Goal: Task Accomplishment & Management: Complete application form

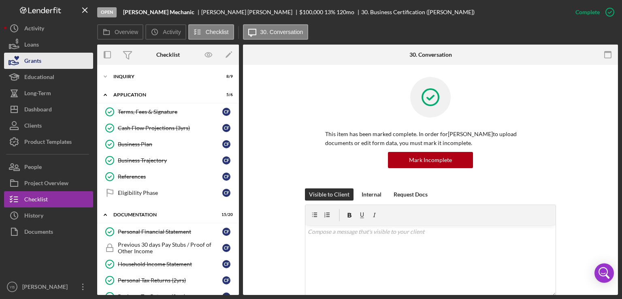
scroll to position [114, 0]
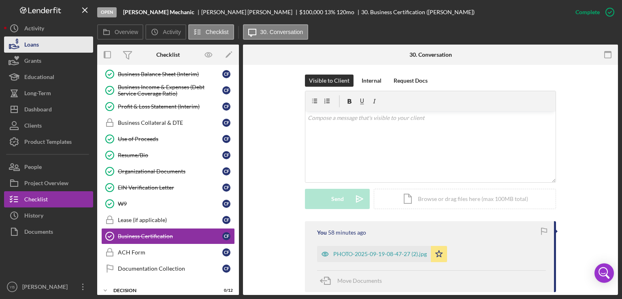
click at [29, 49] on div "Loans" at bounding box center [31, 45] width 15 height 18
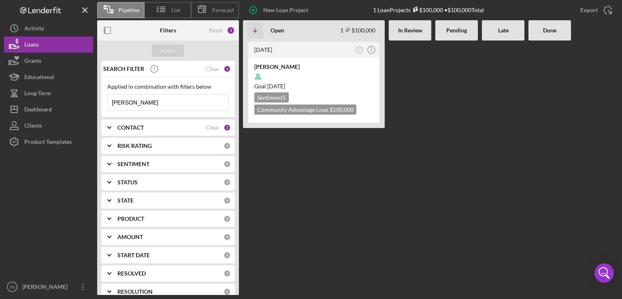
click at [136, 107] on input "[PERSON_NAME]" at bounding box center [168, 102] width 121 height 16
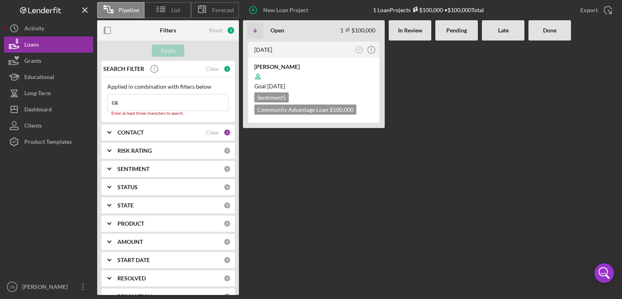
type input "c"
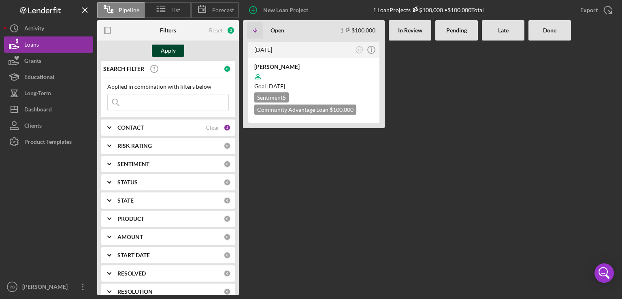
click at [169, 53] on div "Apply" at bounding box center [168, 51] width 15 height 12
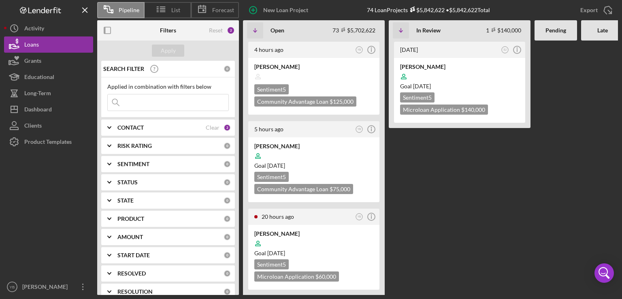
click at [432, 201] on Review "[DATE] SJ Icon/Info [PERSON_NAME] Goal [DATE] Sentiment 5 Microloan Application…" at bounding box center [460, 168] width 142 height 254
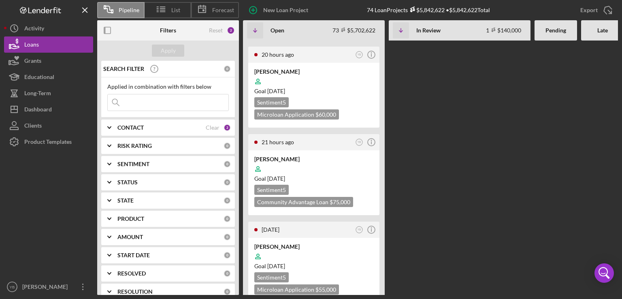
scroll to position [194, 0]
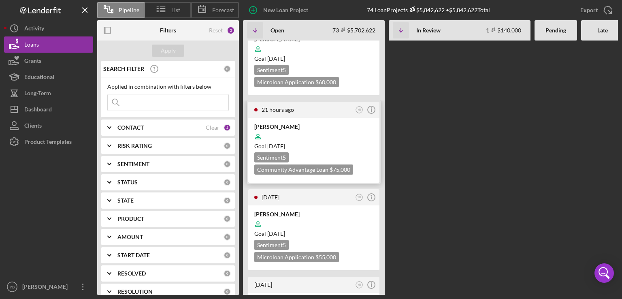
click at [339, 137] on div at bounding box center [313, 136] width 119 height 15
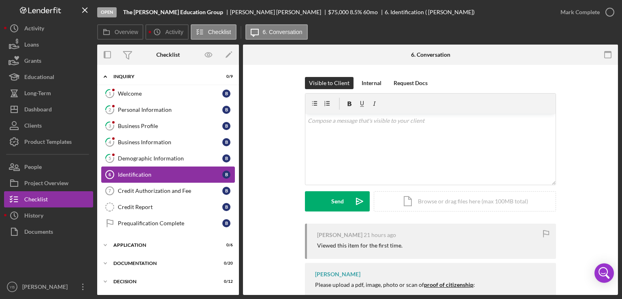
click at [131, 175] on div "Identification" at bounding box center [170, 174] width 105 height 6
click at [605, 127] on div "Visible to Client Internal Request Docs v Color teal Color pink Remove color Ad…" at bounding box center [430, 221] width 375 height 312
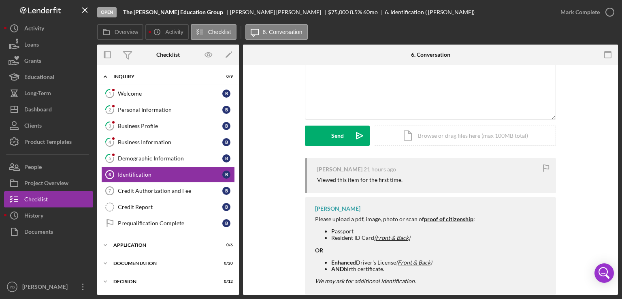
scroll to position [81, 0]
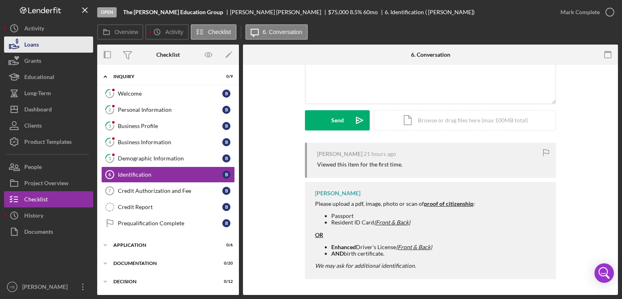
click at [53, 47] on button "Loans" at bounding box center [48, 44] width 89 height 16
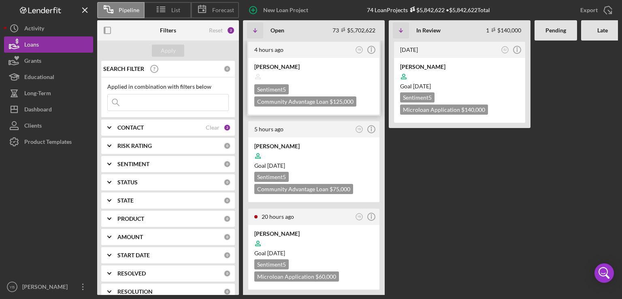
click at [314, 67] on div "[PERSON_NAME]" at bounding box center [313, 67] width 119 height 8
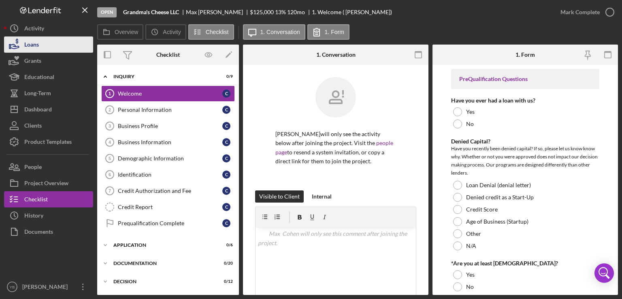
click at [43, 45] on button "Loans" at bounding box center [48, 44] width 89 height 16
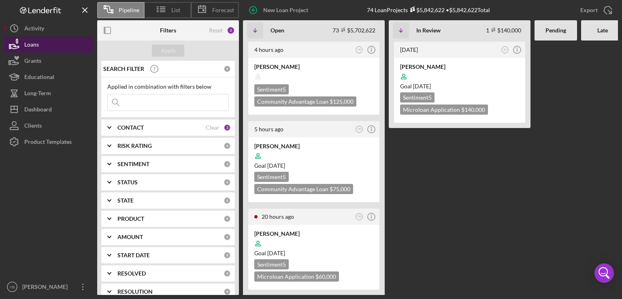
click at [42, 48] on button "Loans" at bounding box center [48, 44] width 89 height 16
click at [443, 184] on Review "[DATE] SJ Icon/Info [PERSON_NAME] Goal [DATE] Sentiment 5 Microloan Application…" at bounding box center [460, 168] width 142 height 254
click at [154, 133] on div "CONTACT Clear 2" at bounding box center [173, 128] width 113 height 16
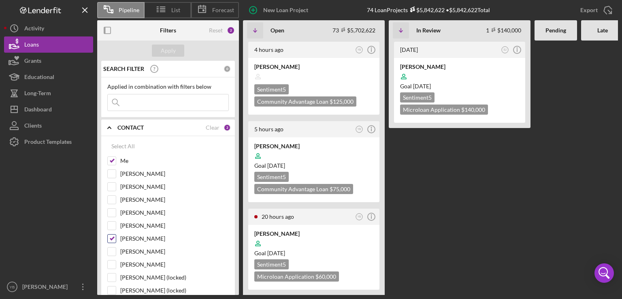
click at [111, 238] on input "[PERSON_NAME]" at bounding box center [112, 239] width 8 height 8
checkbox input "false"
click at [172, 49] on div "Apply" at bounding box center [168, 51] width 15 height 12
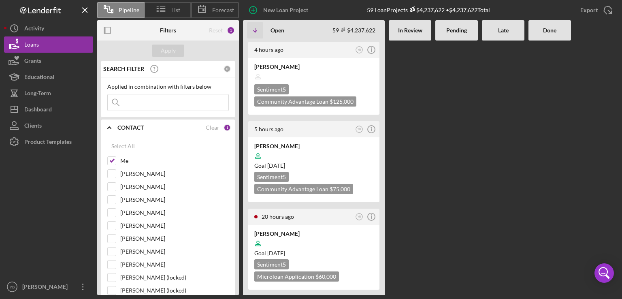
click at [454, 108] on div at bounding box center [456, 168] width 43 height 254
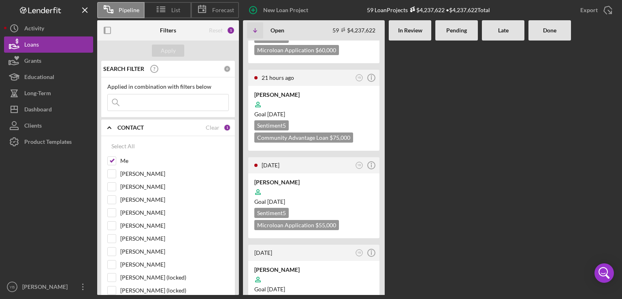
scroll to position [227, 0]
click at [339, 111] on div "Goal [DATE]" at bounding box center [313, 114] width 119 height 8
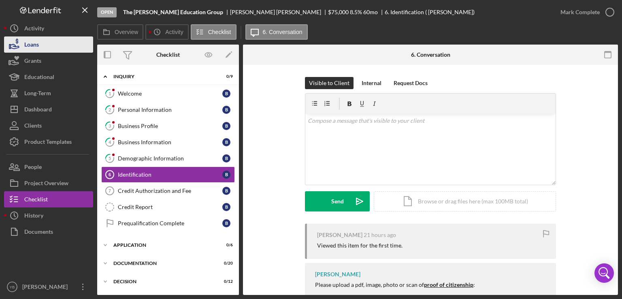
click at [45, 47] on button "Loans" at bounding box center [48, 44] width 89 height 16
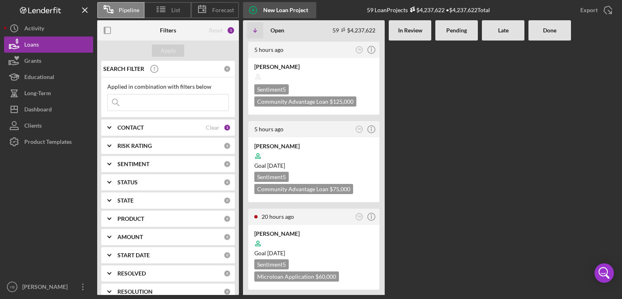
click at [277, 11] on div "New Loan Project" at bounding box center [285, 10] width 45 height 16
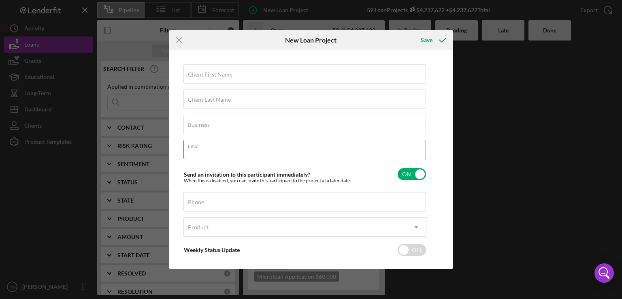
click at [202, 152] on input "Email" at bounding box center [305, 149] width 243 height 19
paste input "[EMAIL_ADDRESS][DOMAIN_NAME]"
type input "[EMAIL_ADDRESS][DOMAIN_NAME]"
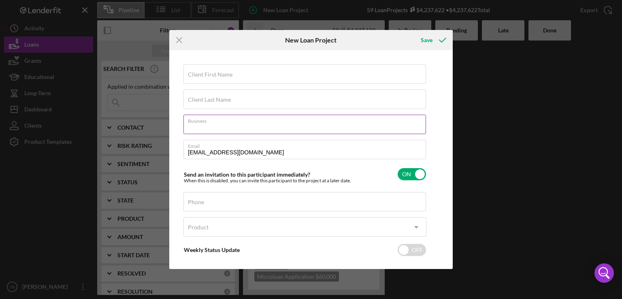
click at [224, 126] on input "Business" at bounding box center [305, 124] width 243 height 19
paste input "JP LUXURY REMODELING INC"
type input "JP LUXURY REMODELING INC"
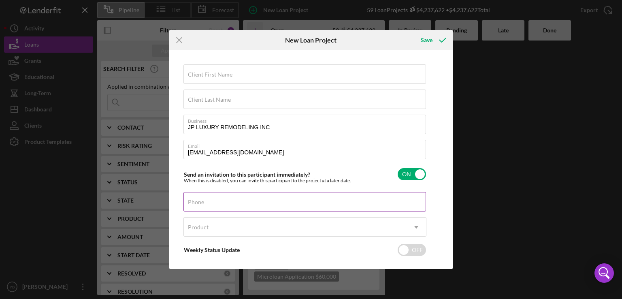
click at [204, 205] on input "Phone" at bounding box center [305, 201] width 243 height 19
paste input "[PHONE_NUMBER]"
type input "[PHONE_NUMBER]"
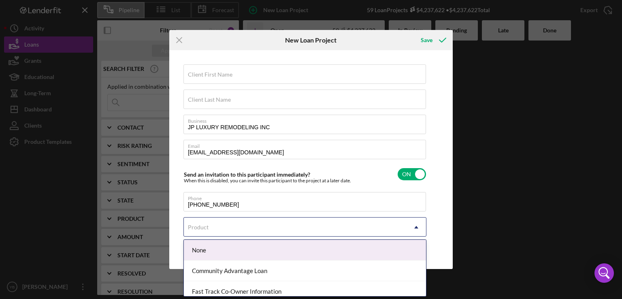
click at [416, 227] on use at bounding box center [416, 227] width 4 height 2
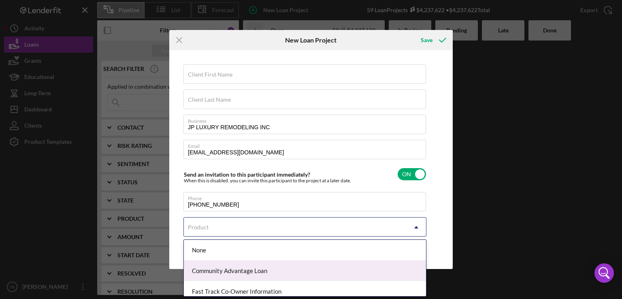
click at [235, 273] on div "Community Advantage Loan" at bounding box center [305, 270] width 242 height 21
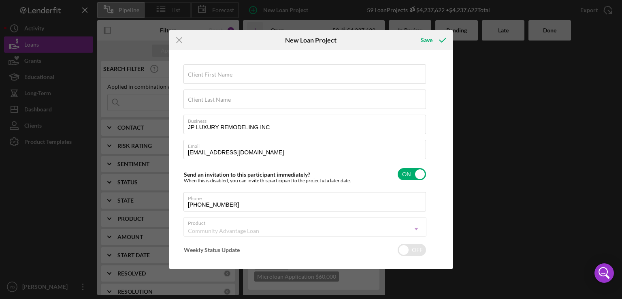
checkbox input "true"
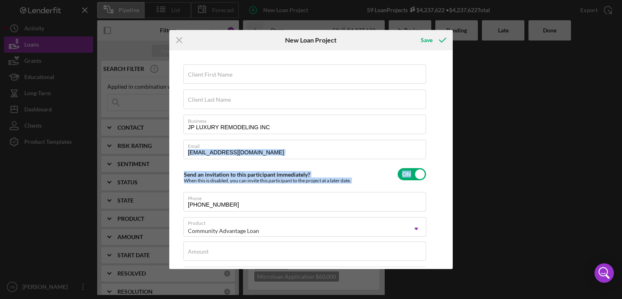
click at [450, 162] on div "Client First Name Required Client Last Name Required Business JP LUXURY REMODEL…" at bounding box center [311, 159] width 284 height 219
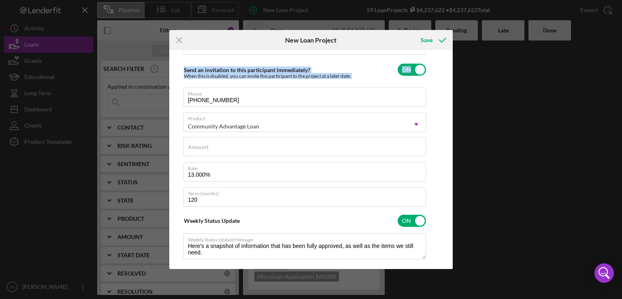
scroll to position [111, 0]
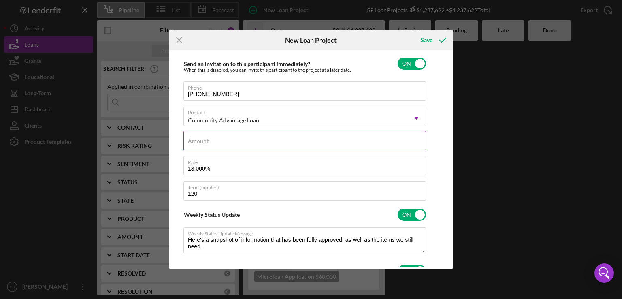
click at [226, 146] on input "Amount" at bounding box center [305, 140] width 243 height 19
type input "$1"
type textarea "Here's a snapshot of information that has been fully approved, as well as the i…"
type input "$15"
type textarea "Here's a snapshot of information that has been fully approved, as well as the i…"
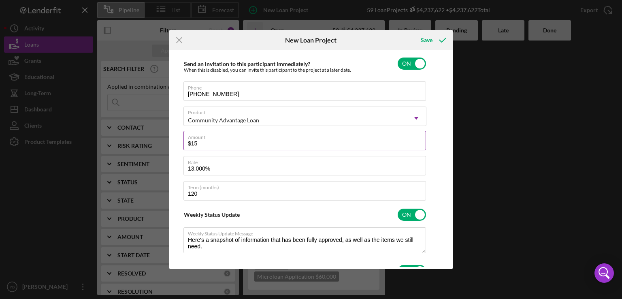
type input "$150"
type textarea "Here's a snapshot of information that has been fully approved, as well as the i…"
type input "$1,500"
type textarea "Here's a snapshot of information that has been fully approved, as well as the i…"
type input "$15,000"
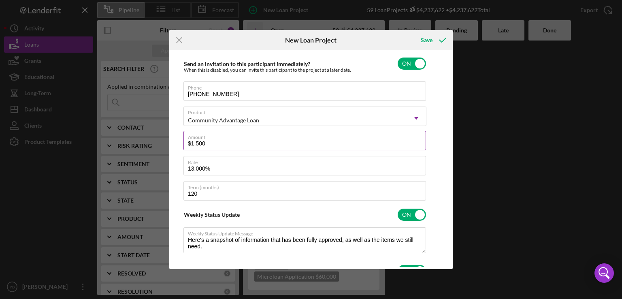
type textarea "Here's a snapshot of information that has been fully approved, as well as the i…"
type input "$150,000"
type textarea "Here's a snapshot of information that has been fully approved, as well as the i…"
type input "$150,000"
type textarea "Here's a snapshot of information that has been fully approved, as well as the i…"
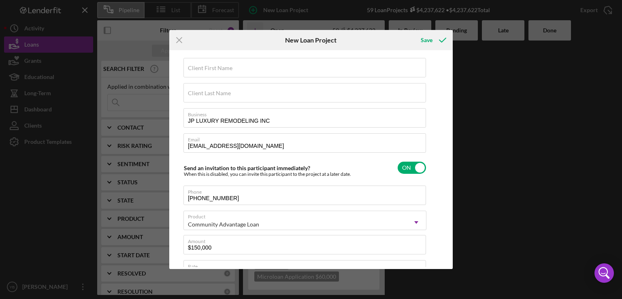
scroll to position [0, 0]
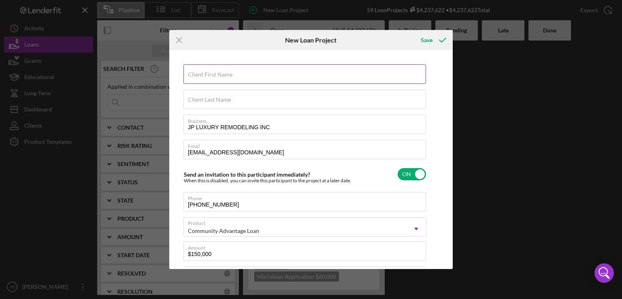
click at [207, 74] on label "Client First Name" at bounding box center [210, 74] width 45 height 6
click at [207, 74] on input "Client First Name" at bounding box center [305, 73] width 243 height 19
paste input "[PERSON_NAME]"
type input "[PERSON_NAME]"
type textarea "Here's a snapshot of information that has been fully approved, as well as the i…"
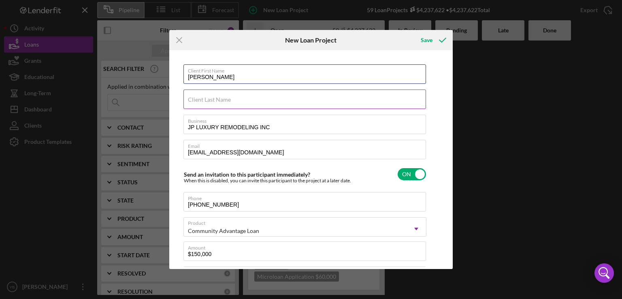
type input "[PERSON_NAME]"
type textarea "Here's a snapshot of information that has been fully approved, as well as the i…"
click at [193, 100] on label "Client Last Name" at bounding box center [209, 99] width 43 height 6
click at [193, 100] on input "Client Last Name" at bounding box center [305, 99] width 243 height 19
paste input "[PERSON_NAME]"
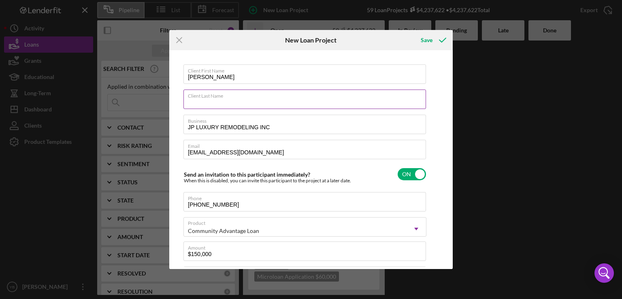
type input "[PERSON_NAME]"
type textarea "Here's a snapshot of information that has been fully approved, as well as the i…"
click at [210, 100] on input "[PERSON_NAME]" at bounding box center [305, 99] width 243 height 19
type input "NANCYGAVNEY"
type textarea "Here's a snapshot of information that has been fully approved, as well as the i…"
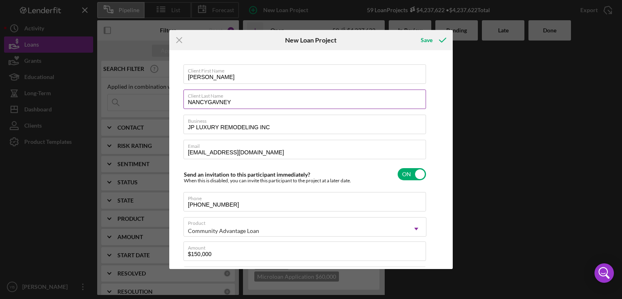
type input "NANCGAVNEY"
type textarea "Here's a snapshot of information that has been fully approved, as well as the i…"
type input "NANGAVNEY"
type textarea "Here's a snapshot of information that has been fully approved, as well as the i…"
type input "[PERSON_NAME]"
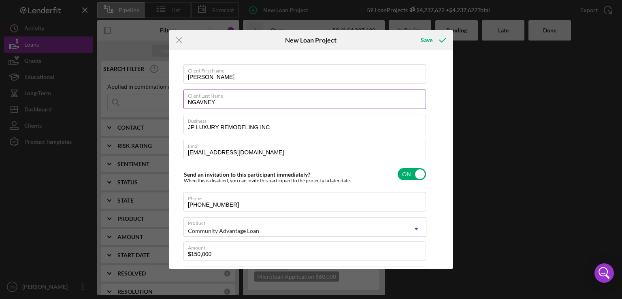
type textarea "Here's a snapshot of information that has been fully approved, as well as the i…"
type input "[PERSON_NAME]"
type textarea "Here's a snapshot of information that has been fully approved, as well as the i…"
click at [238, 74] on input "[PERSON_NAME]" at bounding box center [305, 73] width 243 height 19
type input "[PERSON_NAME]"
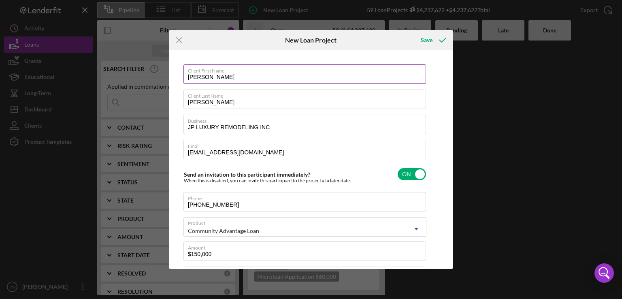
type textarea "Here's a snapshot of information that has been fully approved, as well as the i…"
type input "[PERSON_NAME]"
type textarea "Here's a snapshot of information that has been fully approved, as well as the i…"
type input "[PERSON_NAME]"
type textarea "Here's a snapshot of information that has been fully approved, as well as the i…"
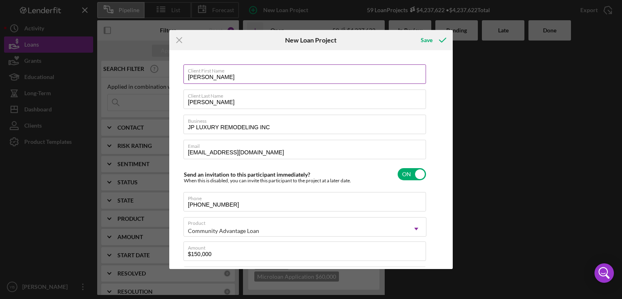
type input "[PERSON_NAME]"
type textarea "Here's a snapshot of information that has been fully approved, as well as the i…"
type input "[PERSON_NAME]"
type textarea "Here's a snapshot of information that has been fully approved, as well as the i…"
type input "[PERSON_NAME]"
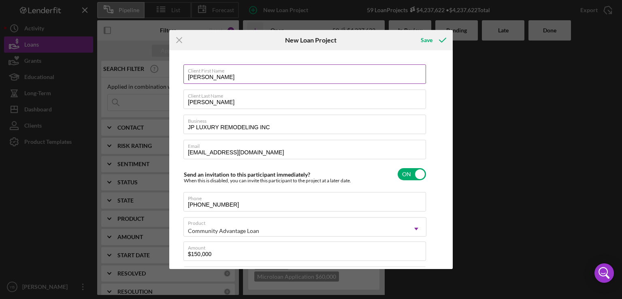
type textarea "Here's a snapshot of information that has been fully approved, as well as the i…"
type input "[PERSON_NAME]"
type textarea "Here's a snapshot of information that has been fully approved, as well as the i…"
type input "[PERSON_NAME]"
type textarea "Here's a snapshot of information that has been fully approved, as well as the i…"
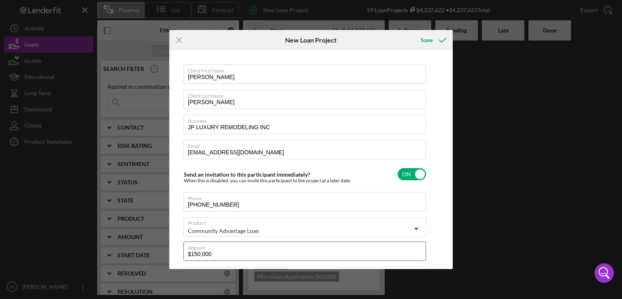
click at [199, 253] on input "$150,000" at bounding box center [305, 250] width 243 height 19
type input "$15,000"
type textarea "Here's a snapshot of information that has been fully approved, as well as the i…"
type input "$1,000"
type textarea "Here's a snapshot of information that has been fully approved, as well as the i…"
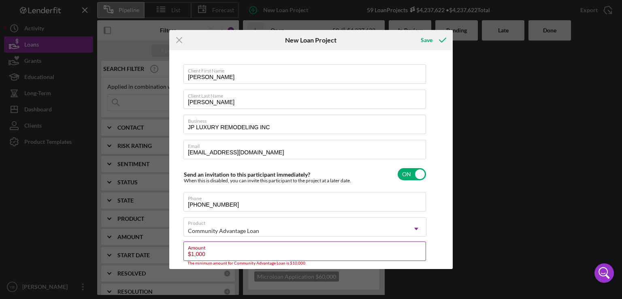
type input "$10,000"
type textarea "Here's a snapshot of information that has been fully approved, as well as the i…"
type input "$100,000"
type textarea "Here's a snapshot of information that has been fully approved, as well as the i…"
type input "$100,000"
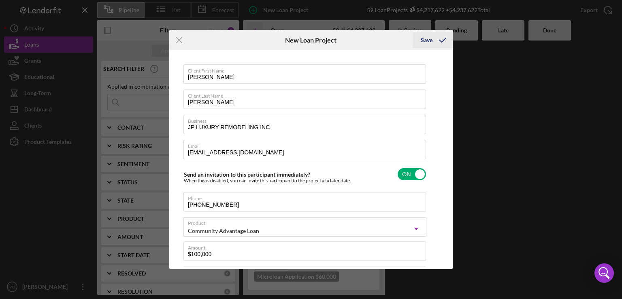
click at [429, 41] on div "Save" at bounding box center [427, 40] width 12 height 16
type textarea "Here's a snapshot of information that has been fully approved, as well as the i…"
checkbox input "false"
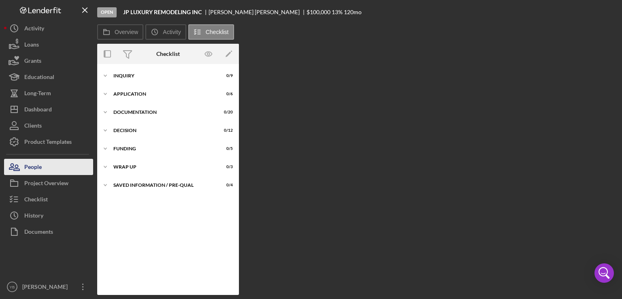
click at [41, 166] on div "People" at bounding box center [32, 168] width 17 height 18
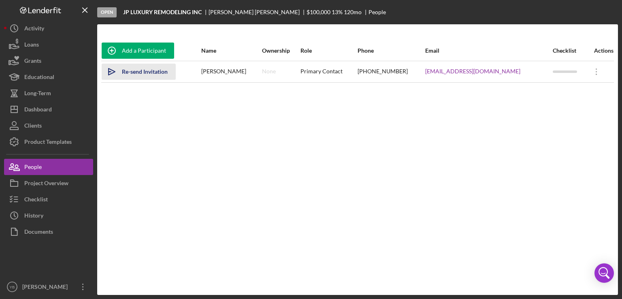
click at [164, 72] on div "Re-send Invitation" at bounding box center [145, 72] width 46 height 16
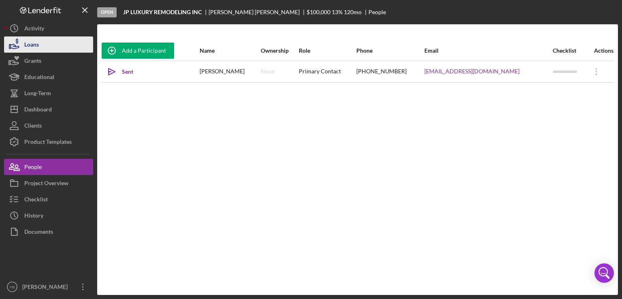
click at [39, 47] on div "Loans" at bounding box center [31, 45] width 15 height 18
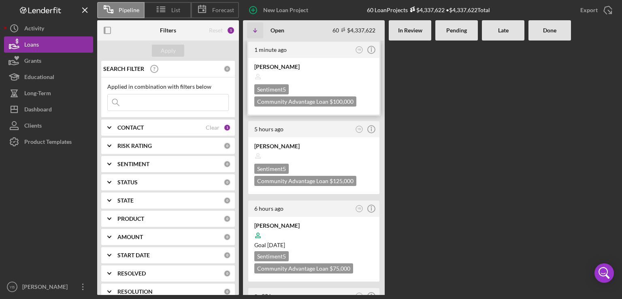
click at [298, 73] on div at bounding box center [313, 76] width 119 height 15
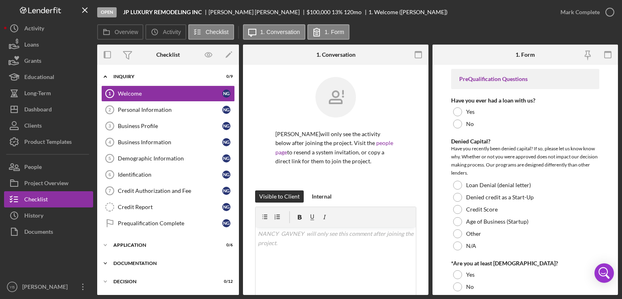
click at [145, 258] on div "Icon/Expander Documentation 0 / 20" at bounding box center [168, 263] width 142 height 16
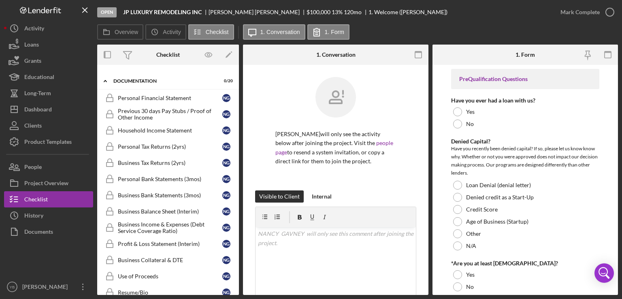
scroll to position [184, 0]
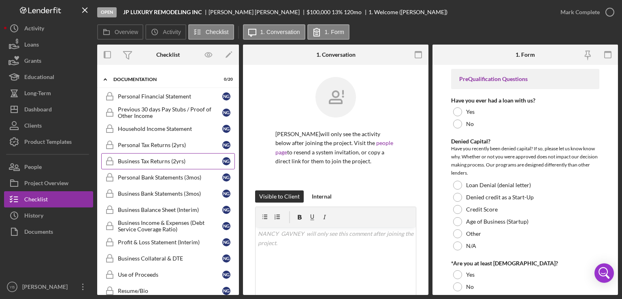
click at [155, 158] on div "Business Tax Returns (2yrs)" at bounding box center [170, 161] width 105 height 6
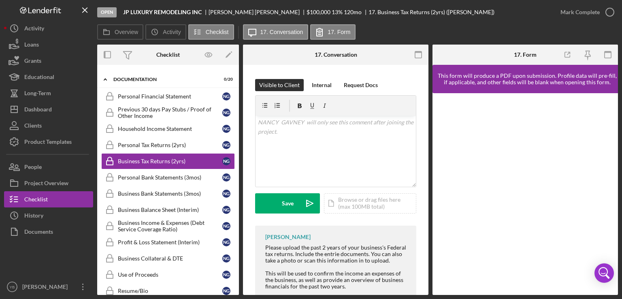
scroll to position [132, 0]
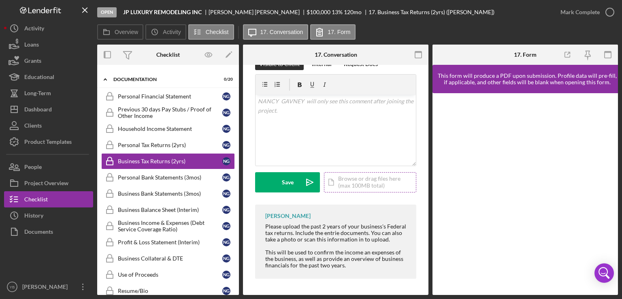
click at [355, 180] on div "Icon/Document Browse or drag files here (max 100MB total) Tap to choose files o…" at bounding box center [370, 182] width 92 height 20
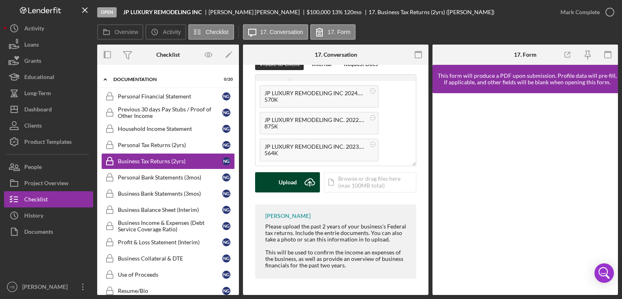
click at [283, 187] on div "Upload" at bounding box center [288, 182] width 18 height 20
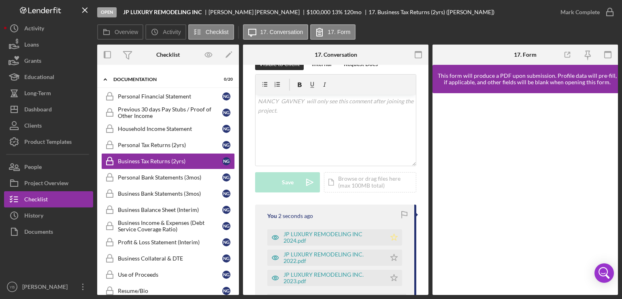
click at [392, 235] on polygon "button" at bounding box center [394, 237] width 7 height 6
click at [391, 259] on polygon "button" at bounding box center [394, 257] width 7 height 6
click at [391, 275] on icon "Icon/Star" at bounding box center [394, 278] width 16 height 16
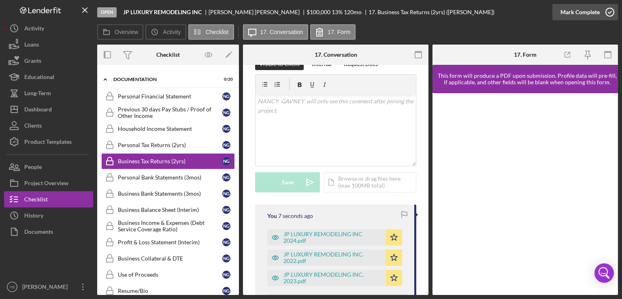
click at [587, 14] on div "Mark Complete" at bounding box center [580, 12] width 39 height 16
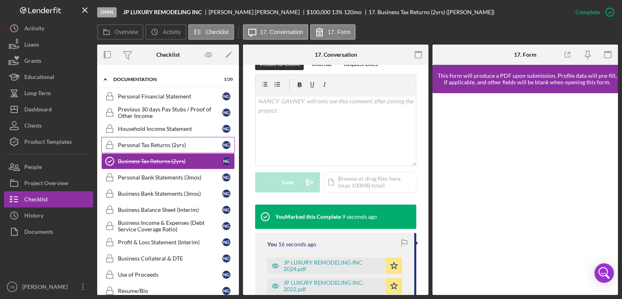
click at [148, 142] on div "Personal Tax Returns (2yrs)" at bounding box center [170, 145] width 105 height 6
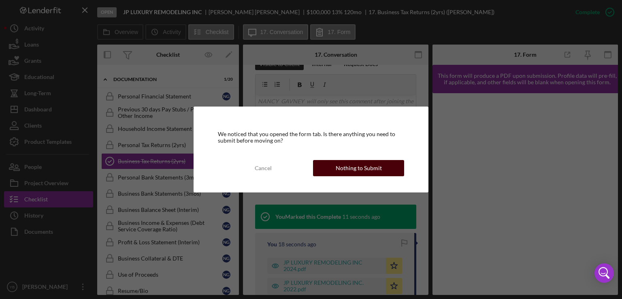
click at [354, 166] on div "Nothing to Submit" at bounding box center [359, 168] width 46 height 16
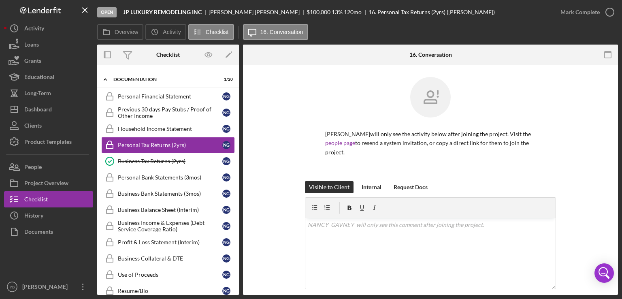
click at [578, 119] on div "[PERSON_NAME] will only see the activity below after joining the project. Visit…" at bounding box center [430, 129] width 351 height 104
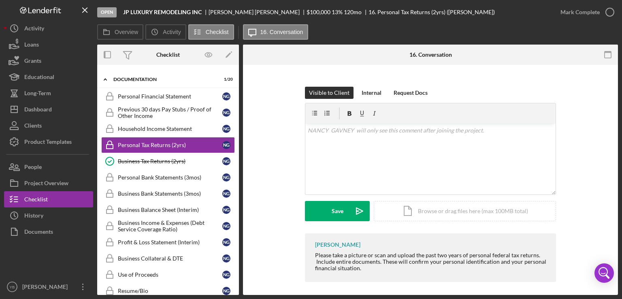
scroll to position [97, 0]
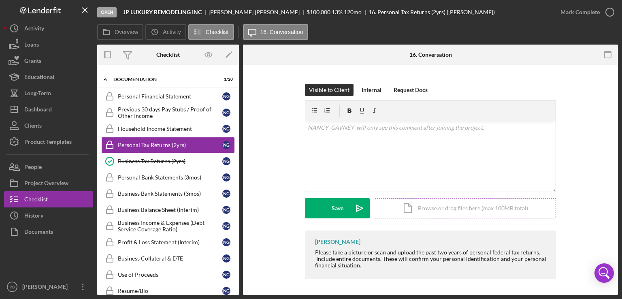
click at [480, 206] on div "Icon/Document Browse or drag files here (max 100MB total) Tap to choose files o…" at bounding box center [465, 208] width 182 height 20
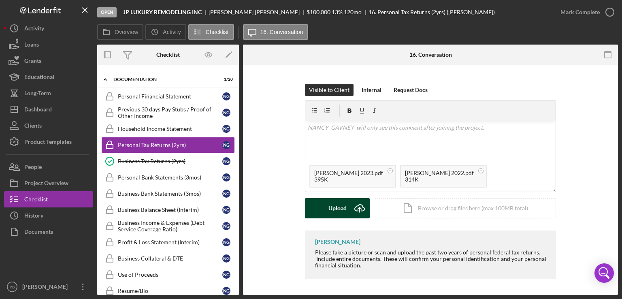
click at [336, 209] on div "Upload" at bounding box center [338, 208] width 18 height 20
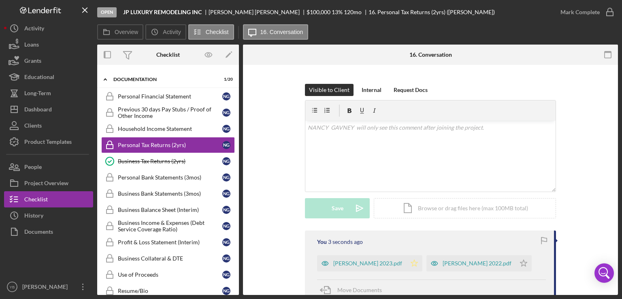
click at [423, 262] on icon "Icon/Star" at bounding box center [414, 263] width 16 height 16
click at [516, 271] on icon "Icon/Star" at bounding box center [524, 263] width 16 height 16
click at [571, 8] on div "Mark Complete" at bounding box center [580, 12] width 39 height 16
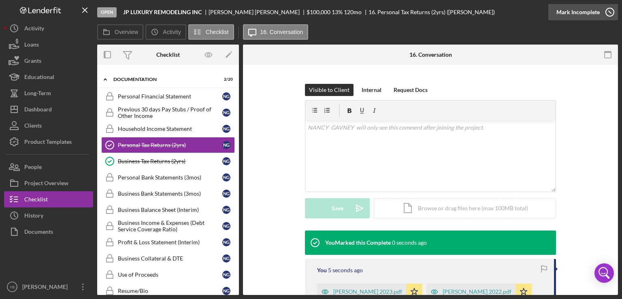
click at [573, 12] on div "Mark Incomplete" at bounding box center [578, 12] width 43 height 16
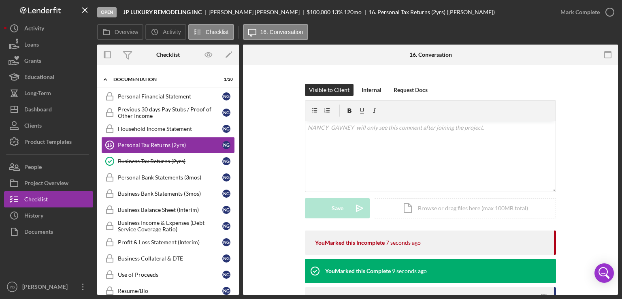
drag, startPoint x: 239, startPoint y: 188, endPoint x: 238, endPoint y: 136, distance: 52.7
click at [238, 136] on div "Overview Internal Workflow Stage Open Icon/Dropdown Arrow Archive (can unarchiv…" at bounding box center [357, 170] width 521 height 250
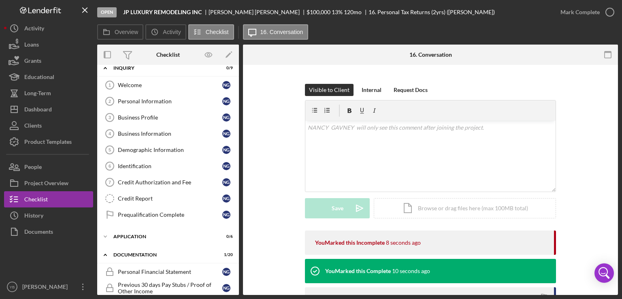
scroll to position [0, 0]
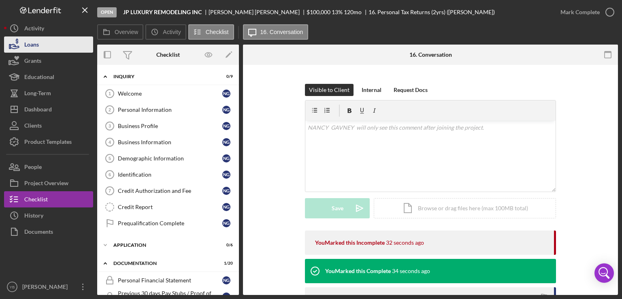
click at [40, 46] on button "Loans" at bounding box center [48, 44] width 89 height 16
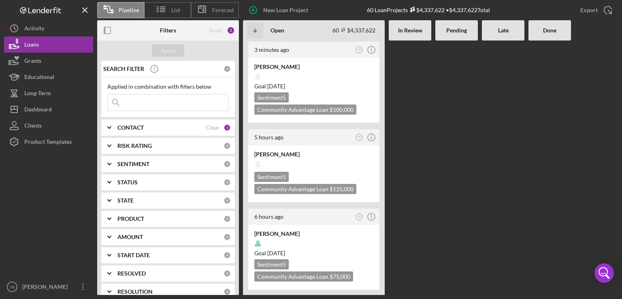
click at [472, 141] on div at bounding box center [456, 168] width 43 height 254
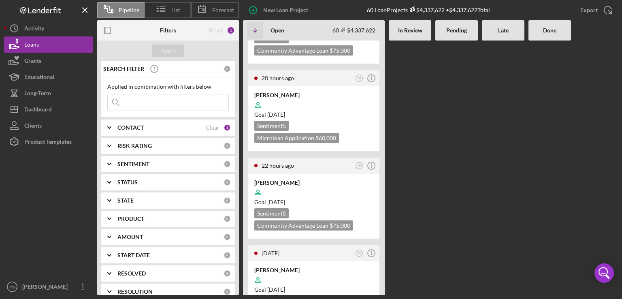
scroll to position [259, 0]
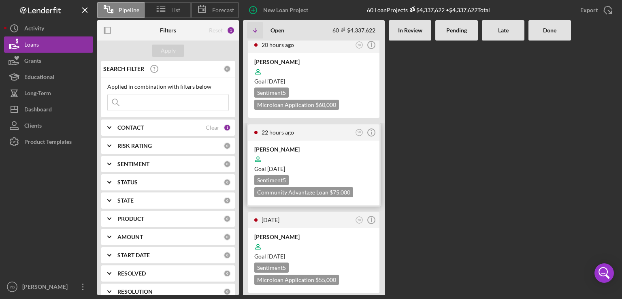
click at [358, 156] on div at bounding box center [313, 159] width 119 height 15
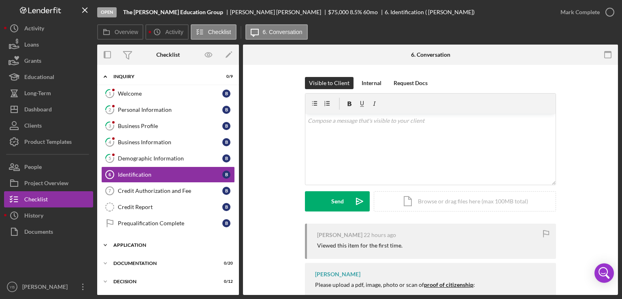
click at [236, 248] on div "Icon/Expander Application 0 / 6" at bounding box center [168, 245] width 142 height 16
drag, startPoint x: 236, startPoint y: 248, endPoint x: 239, endPoint y: 198, distance: 49.5
click at [239, 198] on div "Overview Internal Workflow Stage Open Icon/Dropdown Arrow Archive (can unarchiv…" at bounding box center [357, 170] width 521 height 250
click at [236, 200] on div "Overview Internal Workflow Stage Open Icon/Dropdown Arrow Archive (can unarchiv…" at bounding box center [357, 170] width 521 height 250
click at [237, 198] on div "Icon/Expander Inquiry 0 / 9 1 Welcome B 2 Personal Information B 3 Business Pro…" at bounding box center [168, 180] width 142 height 230
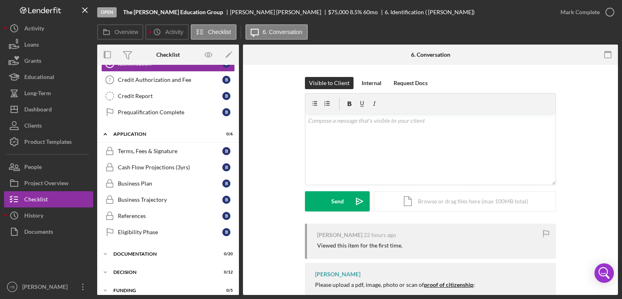
scroll to position [112, 0]
click at [150, 253] on div "Icon/Expander Documentation 0 / 20" at bounding box center [168, 253] width 142 height 16
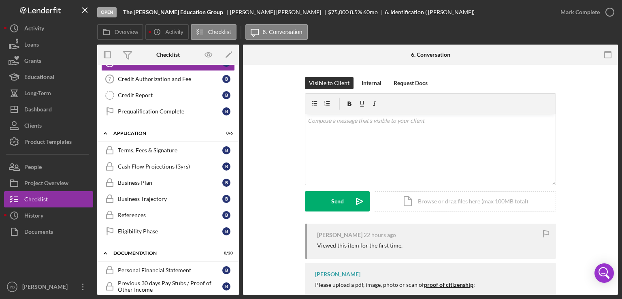
click at [238, 171] on div "Icon/Expander Inquiry 0 / 9 1 Welcome B 2 Personal Information B 3 Business Pro…" at bounding box center [168, 180] width 142 height 230
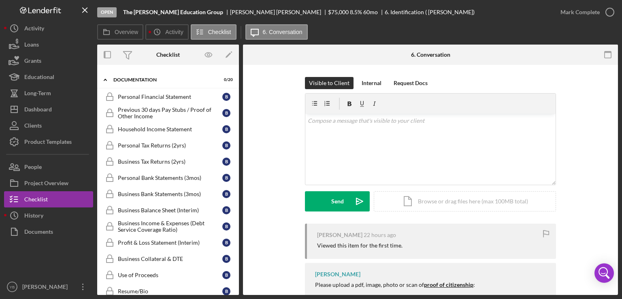
scroll to position [280, 0]
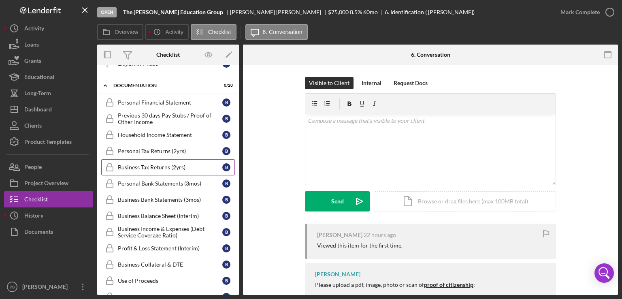
click at [172, 164] on div "Business Tax Returns (2yrs)" at bounding box center [170, 167] width 105 height 6
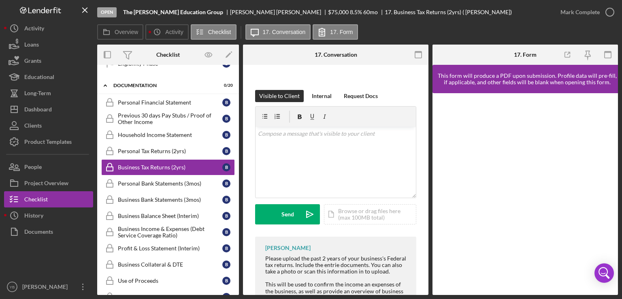
scroll to position [141, 0]
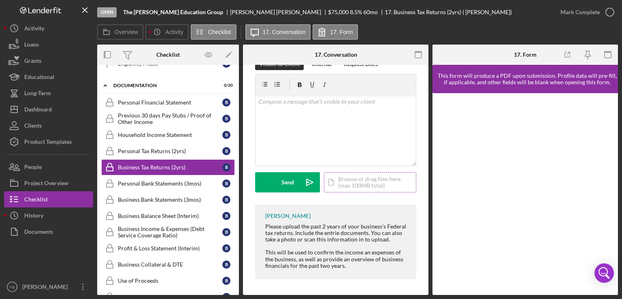
click at [365, 183] on div "Icon/Document Browse or drag files here (max 100MB total) Tap to choose files o…" at bounding box center [370, 182] width 92 height 20
click at [274, 175] on button "Upload Icon/Upload" at bounding box center [287, 182] width 65 height 20
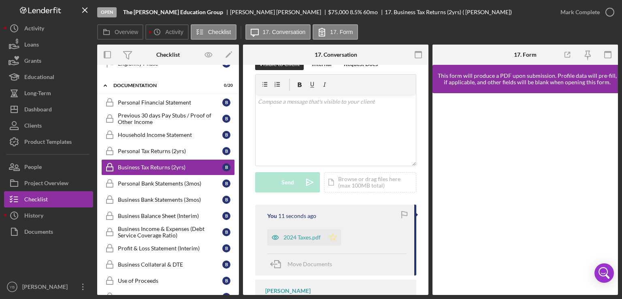
click at [335, 235] on icon "Icon/Star" at bounding box center [333, 237] width 16 height 16
click at [352, 179] on div "Icon/Document Browse or drag files here (max 100MB total) Tap to choose files o…" at bounding box center [370, 182] width 92 height 20
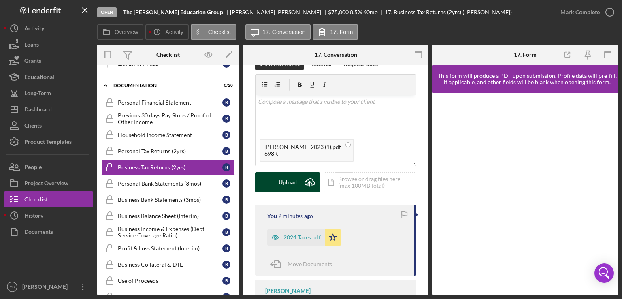
click at [289, 188] on div "Upload" at bounding box center [288, 182] width 18 height 20
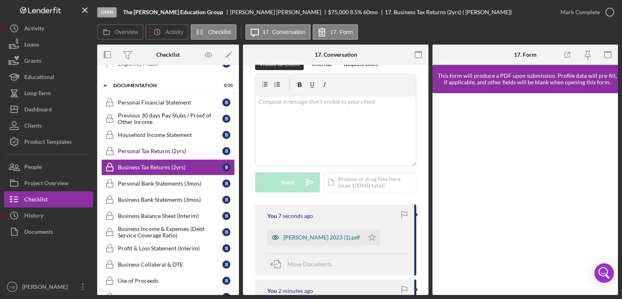
click at [302, 235] on div "[PERSON_NAME] 2023 (1).pdf" at bounding box center [322, 237] width 77 height 6
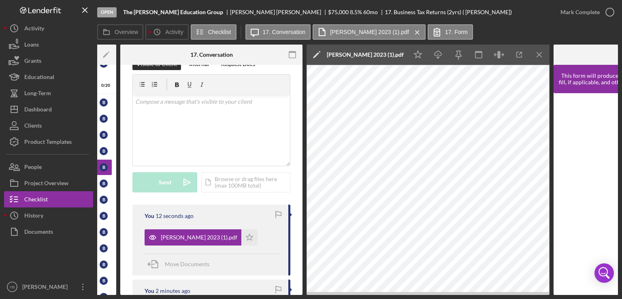
scroll to position [0, 123]
click at [252, 237] on icon "Icon/Star" at bounding box center [249, 237] width 16 height 16
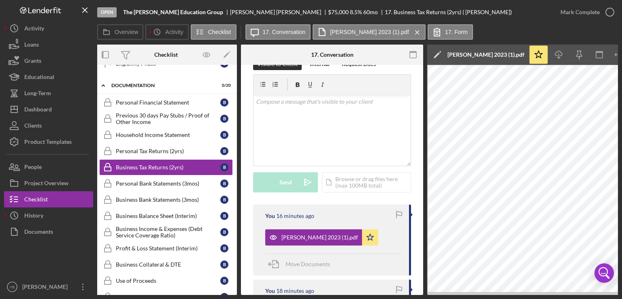
scroll to position [0, 0]
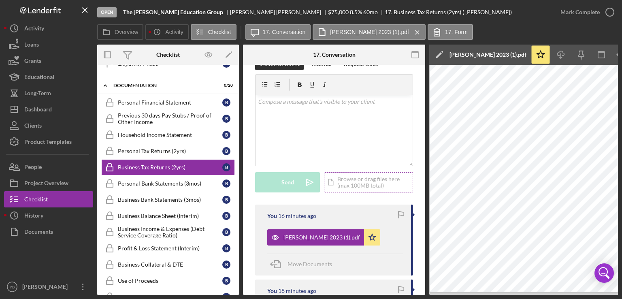
click at [369, 181] on div "Icon/Document Browse or drag files here (max 100MB total) Tap to choose files o…" at bounding box center [368, 182] width 89 height 20
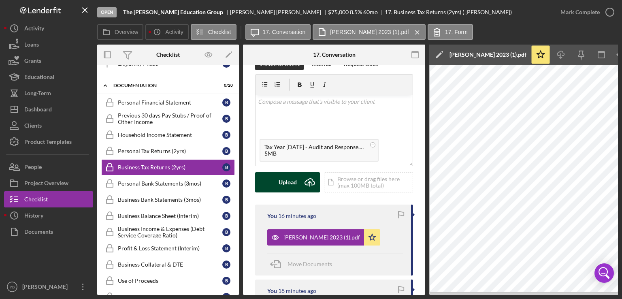
click at [285, 177] on div "Upload" at bounding box center [288, 182] width 18 height 20
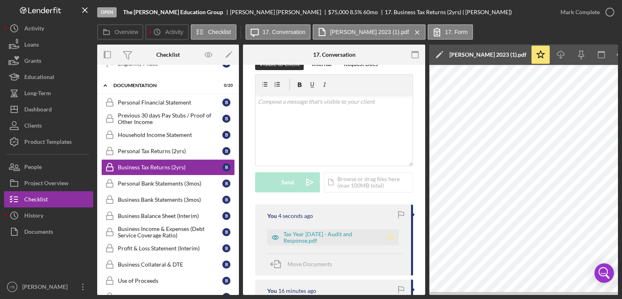
click at [387, 238] on icon "Icon/Star" at bounding box center [391, 237] width 16 height 16
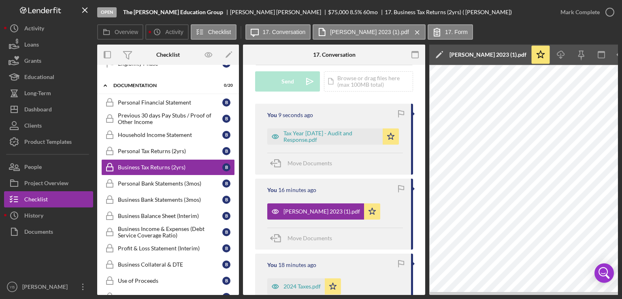
scroll to position [241, 0]
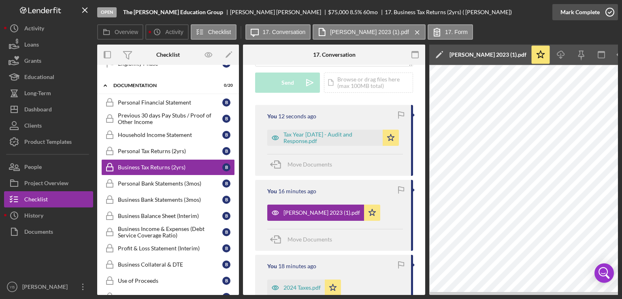
click at [567, 13] on div "Mark Complete" at bounding box center [580, 12] width 39 height 16
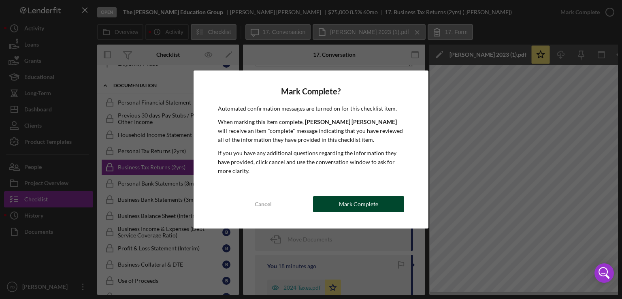
click at [361, 203] on div "Mark Complete" at bounding box center [358, 204] width 39 height 16
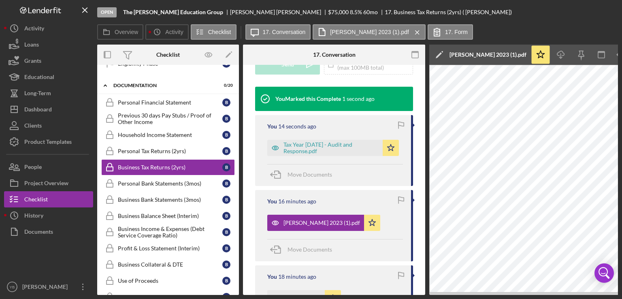
scroll to position [239, 0]
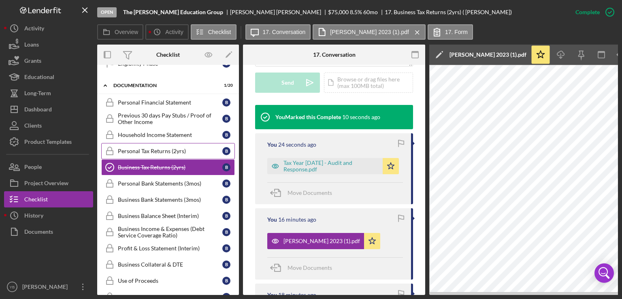
click at [156, 148] on div "Personal Tax Returns (2yrs)" at bounding box center [170, 151] width 105 height 6
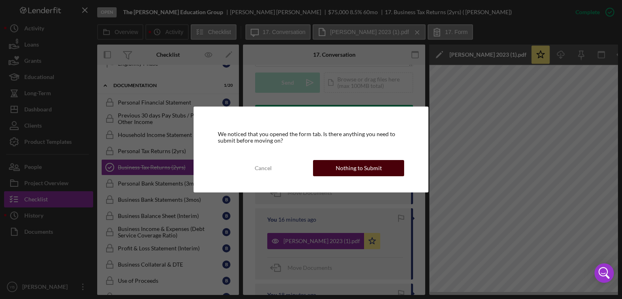
click at [384, 169] on button "Nothing to Submit" at bounding box center [358, 168] width 91 height 16
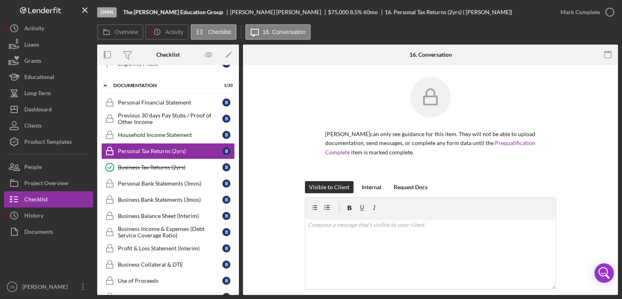
click at [594, 127] on div "[PERSON_NAME] can only see guidance for this item. They will not be able to upl…" at bounding box center [430, 129] width 351 height 104
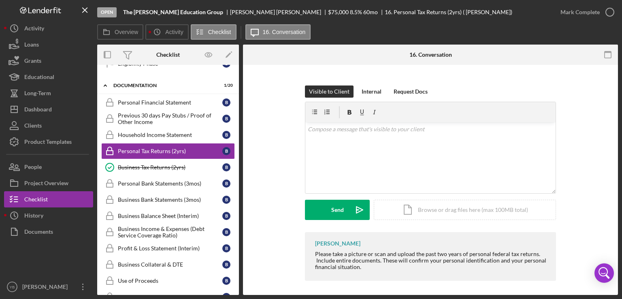
scroll to position [97, 0]
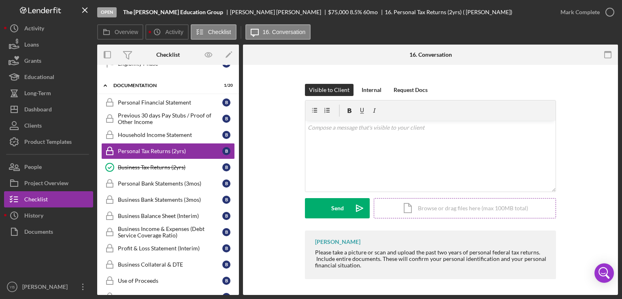
click at [481, 209] on div "Icon/Document Browse or drag files here (max 100MB total) Tap to choose files o…" at bounding box center [465, 208] width 182 height 20
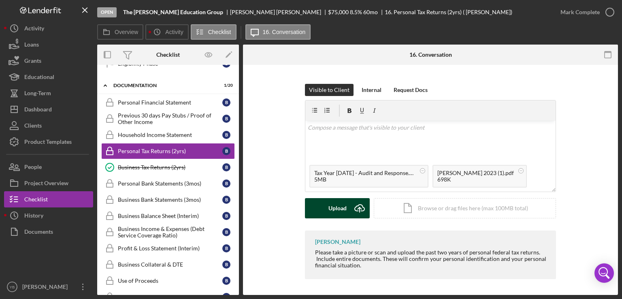
click at [330, 216] on div "Upload" at bounding box center [338, 208] width 18 height 20
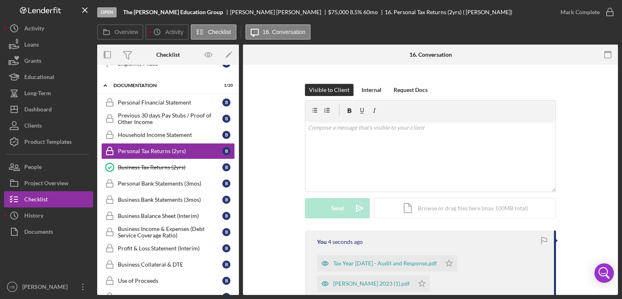
click at [600, 184] on div "Visible to Client Internal Request Docs v Color teal Color pink Remove color Ad…" at bounding box center [430, 157] width 351 height 147
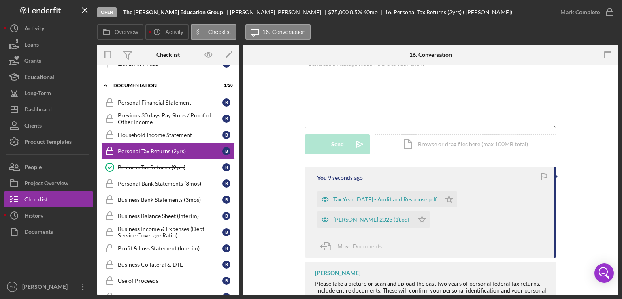
scroll to position [160, 0]
click at [476, 146] on div "Icon/Document Browse or drag files here (max 100MB total) Tap to choose files o…" at bounding box center [465, 145] width 182 height 20
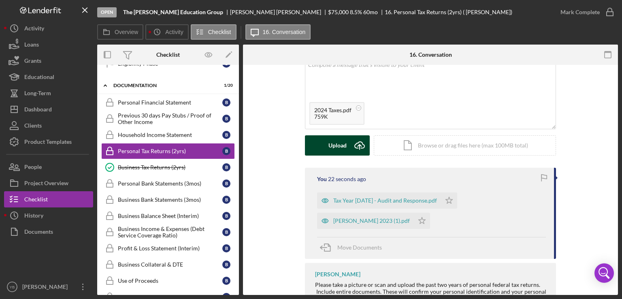
click at [325, 138] on button "Upload Icon/Upload" at bounding box center [337, 145] width 65 height 20
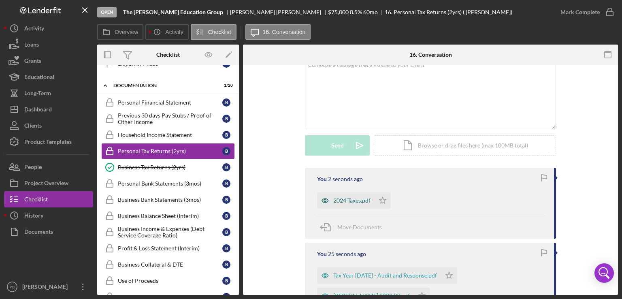
click at [355, 200] on div "2024 Taxes.pdf" at bounding box center [351, 200] width 37 height 6
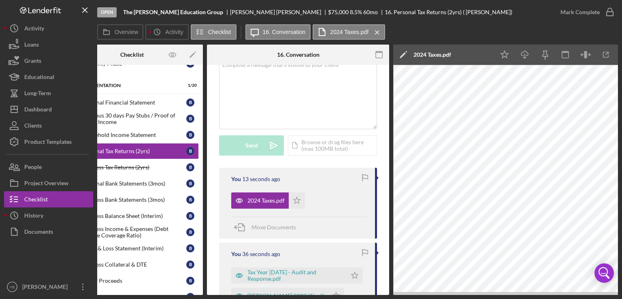
scroll to position [0, 54]
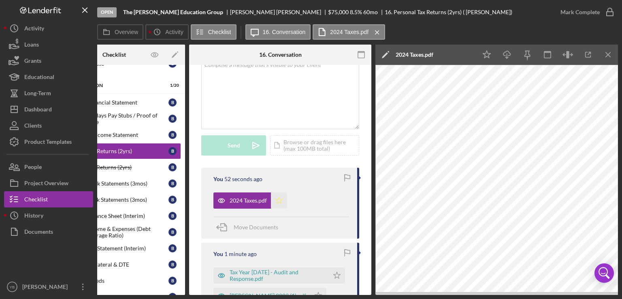
click at [280, 199] on polygon "button" at bounding box center [279, 200] width 7 height 6
click at [334, 276] on icon "Icon/Star" at bounding box center [337, 275] width 16 height 16
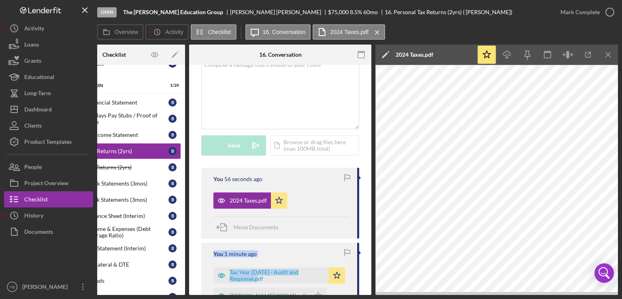
drag, startPoint x: 369, startPoint y: 238, endPoint x: 361, endPoint y: 261, distance: 24.2
click at [361, 261] on div "[PERSON_NAME] can only see guidance for this item. They will not be able to upl…" at bounding box center [280, 148] width 182 height 523
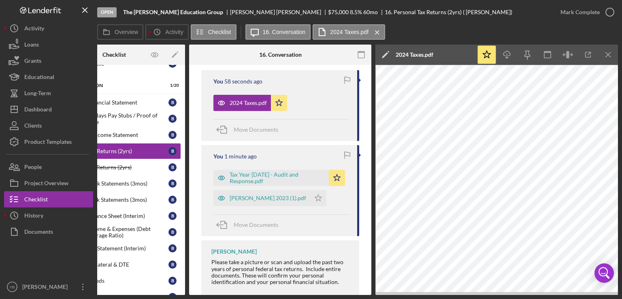
scroll to position [294, 0]
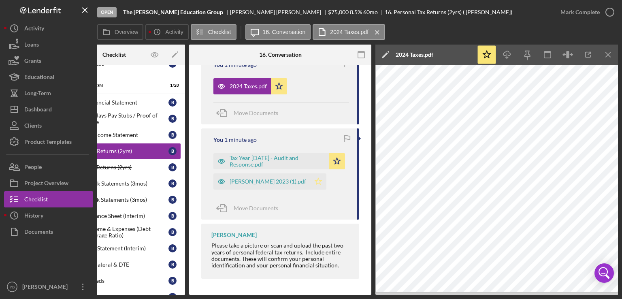
click at [321, 179] on icon "Icon/Star" at bounding box center [318, 181] width 16 height 16
click at [589, 9] on div "Mark Complete" at bounding box center [580, 12] width 39 height 16
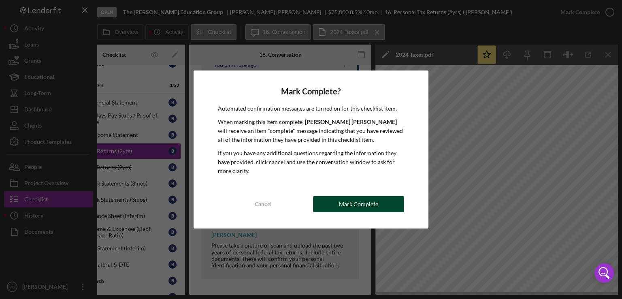
click at [334, 211] on button "Mark Complete" at bounding box center [358, 204] width 91 height 16
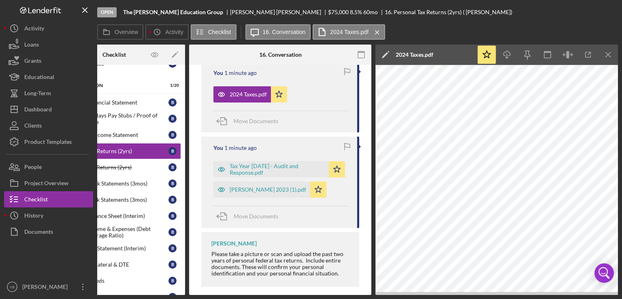
scroll to position [321, 0]
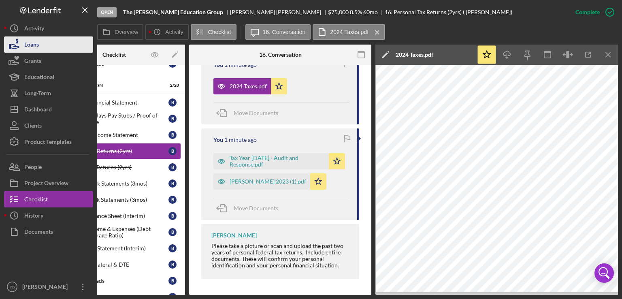
click at [54, 46] on button "Loans" at bounding box center [48, 44] width 89 height 16
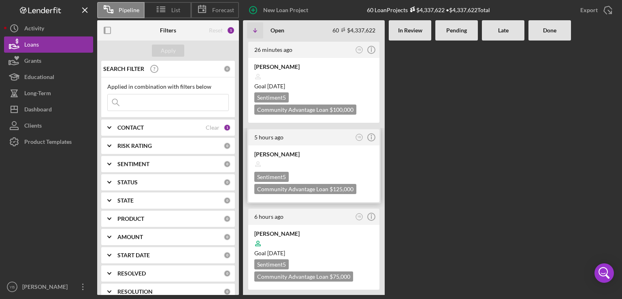
click at [342, 166] on div at bounding box center [313, 163] width 119 height 15
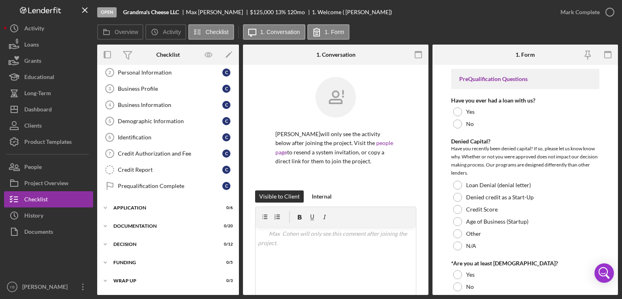
scroll to position [52, 0]
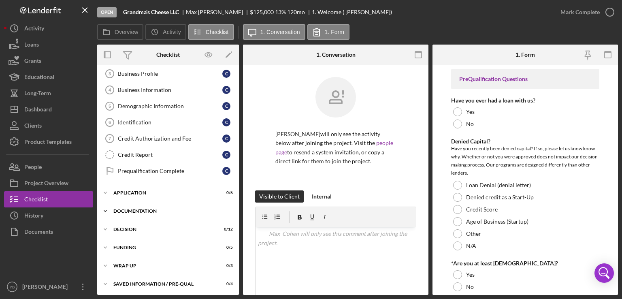
click at [128, 211] on div "Documentation" at bounding box center [170, 211] width 115 height 5
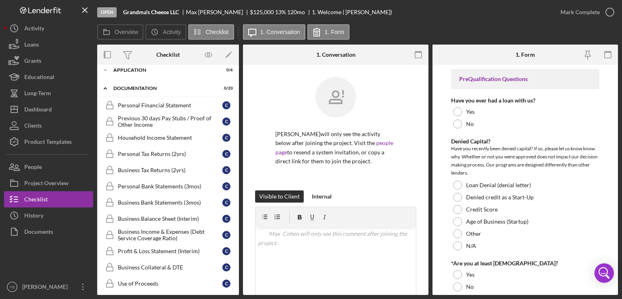
scroll to position [189, 0]
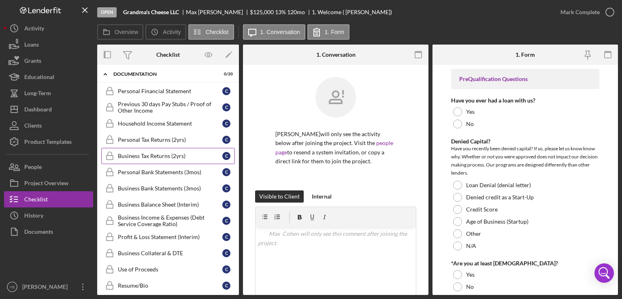
click at [159, 153] on div "Business Tax Returns (2yrs)" at bounding box center [170, 156] width 105 height 6
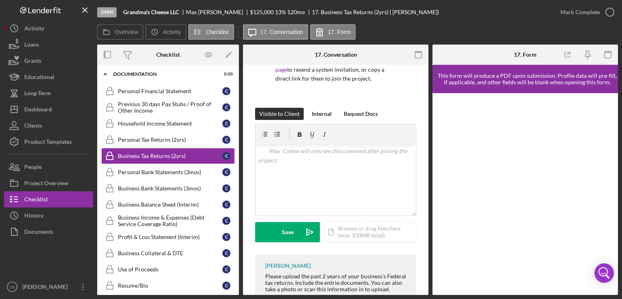
scroll to position [83, 0]
click at [378, 229] on div "Icon/Document Browse or drag files here (max 100MB total) Tap to choose files o…" at bounding box center [370, 231] width 92 height 20
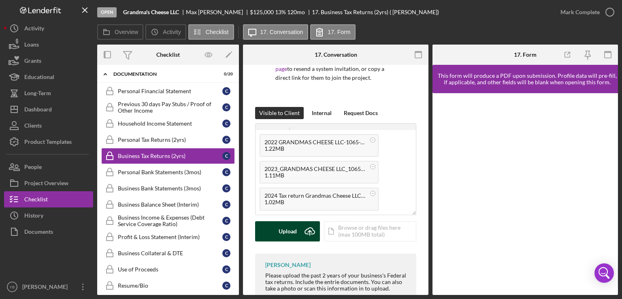
click at [277, 231] on button "Upload Icon/Upload" at bounding box center [287, 231] width 65 height 20
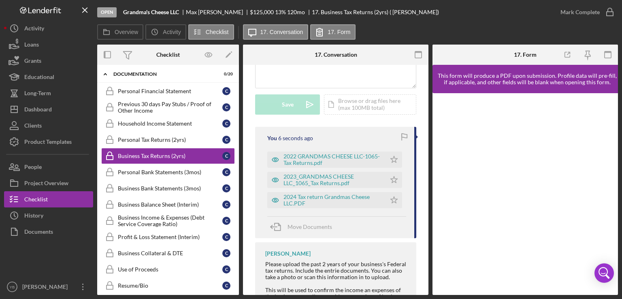
scroll to position [211, 0]
click at [393, 161] on polygon "button" at bounding box center [394, 159] width 7 height 6
click at [392, 180] on icon "Icon/Star" at bounding box center [394, 179] width 16 height 16
click at [391, 199] on icon "Icon/Star" at bounding box center [394, 200] width 16 height 16
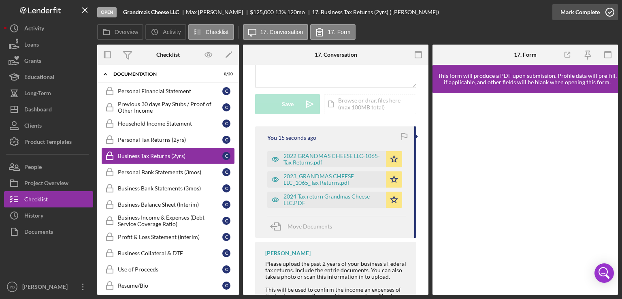
click at [583, 13] on div "Mark Complete" at bounding box center [580, 12] width 39 height 16
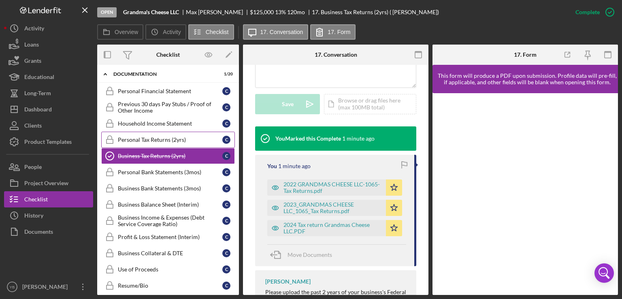
click at [143, 138] on div "Personal Tax Returns (2yrs)" at bounding box center [170, 140] width 105 height 6
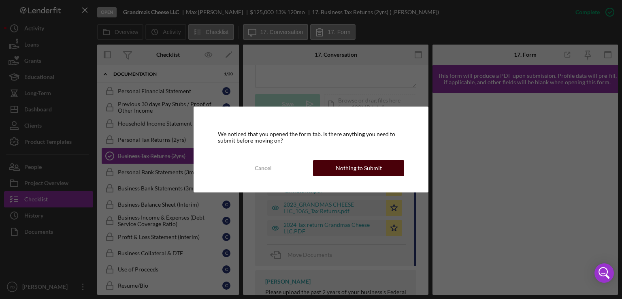
click at [376, 170] on div "Nothing to Submit" at bounding box center [359, 168] width 46 height 16
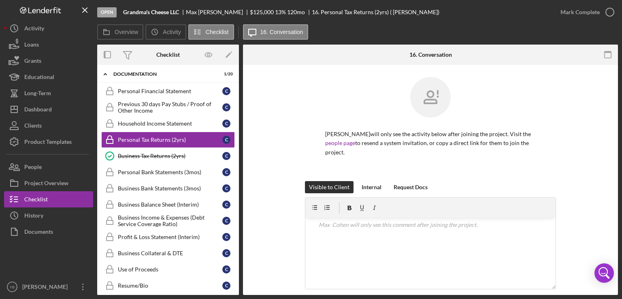
click at [585, 148] on div "[PERSON_NAME] will only see the activity below after joining the project. Visit…" at bounding box center [430, 129] width 351 height 104
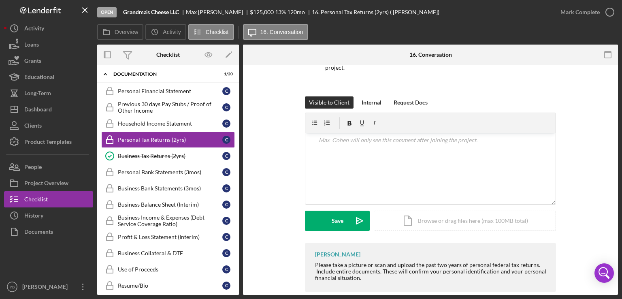
scroll to position [88, 0]
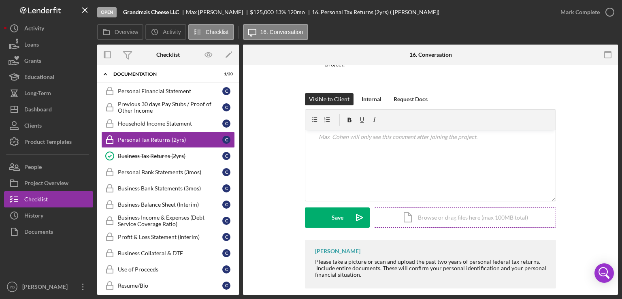
click at [497, 207] on div "Icon/Document Browse or drag files here (max 100MB total) Tap to choose files o…" at bounding box center [465, 217] width 182 height 20
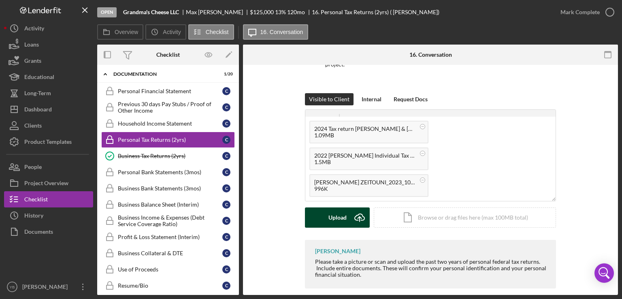
click at [324, 207] on button "Upload Icon/Upload" at bounding box center [337, 217] width 65 height 20
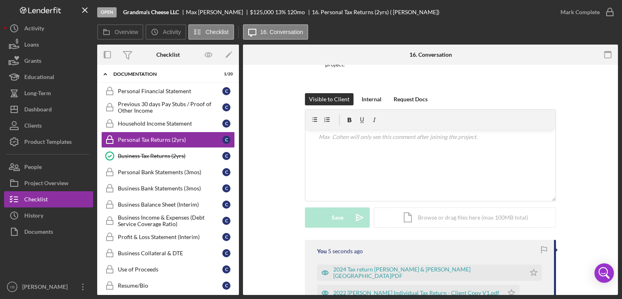
click at [588, 147] on div "Visible to Client Internal Request Docs v Color teal Color pink Remove color Ad…" at bounding box center [430, 166] width 351 height 147
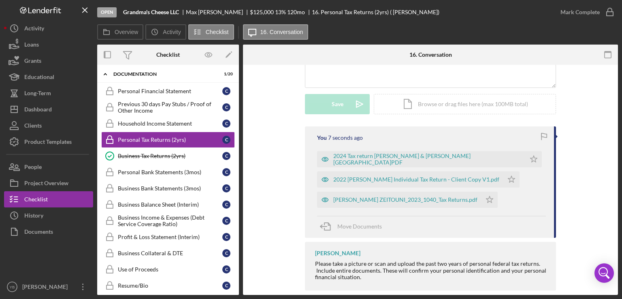
scroll to position [204, 0]
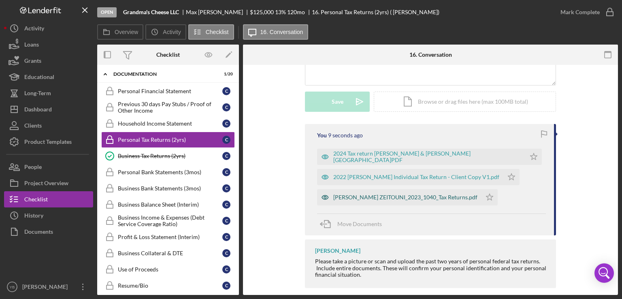
click at [392, 194] on div "[PERSON_NAME] ZEITOUNI_2023_1040_Tax Returns.pdf" at bounding box center [405, 197] width 144 height 6
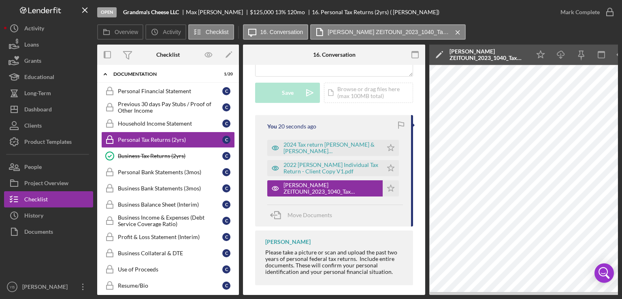
scroll to position [0, 54]
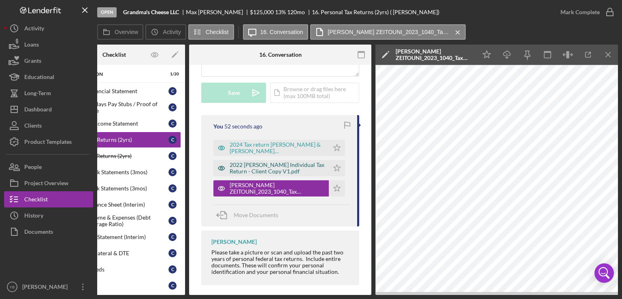
click at [254, 162] on div "2022 [PERSON_NAME] Individual Tax Return - Client Copy V1.pdf" at bounding box center [277, 168] width 95 height 13
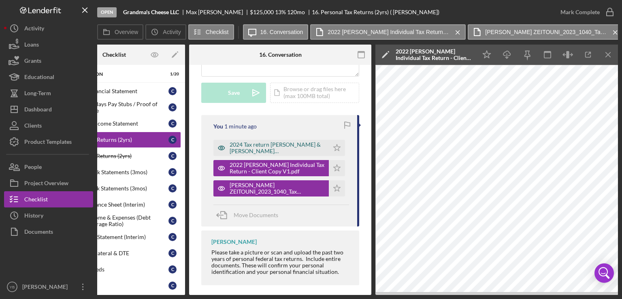
click at [256, 147] on div "2024 Tax return [PERSON_NAME] & [PERSON_NAME][GEOGRAPHIC_DATA]PDF" at bounding box center [277, 147] width 95 height 13
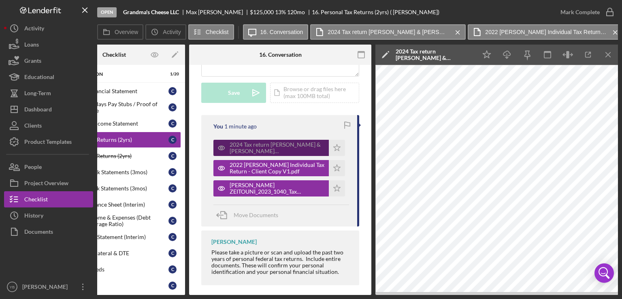
scroll to position [230, 0]
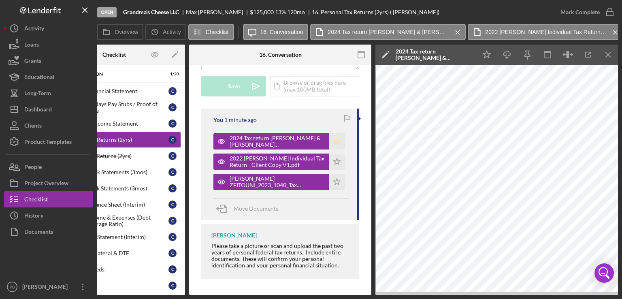
click at [334, 139] on icon "Icon/Star" at bounding box center [337, 141] width 16 height 16
click at [334, 159] on icon "Icon/Star" at bounding box center [337, 162] width 16 height 16
click at [334, 181] on polygon "button" at bounding box center [337, 181] width 7 height 6
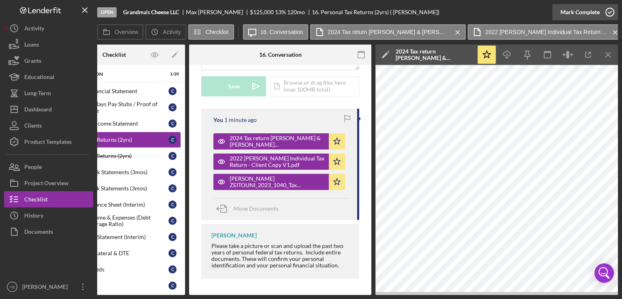
click at [574, 13] on div "Mark Complete" at bounding box center [580, 12] width 39 height 16
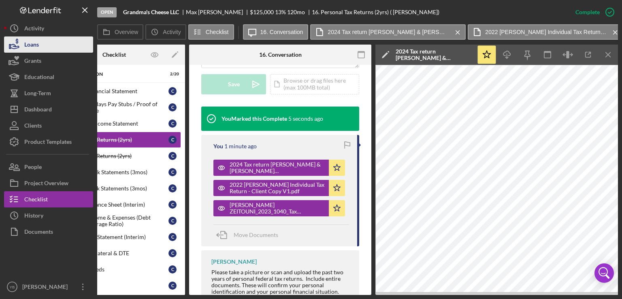
click at [49, 45] on button "Loans" at bounding box center [48, 44] width 89 height 16
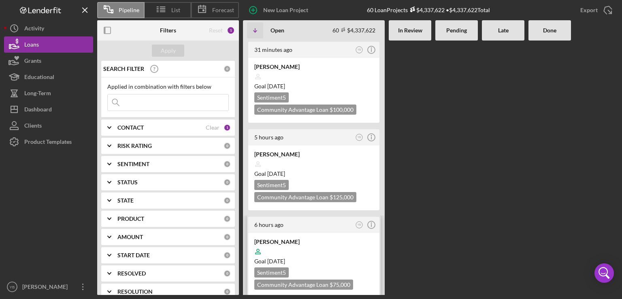
click at [312, 252] on div at bounding box center [313, 251] width 119 height 15
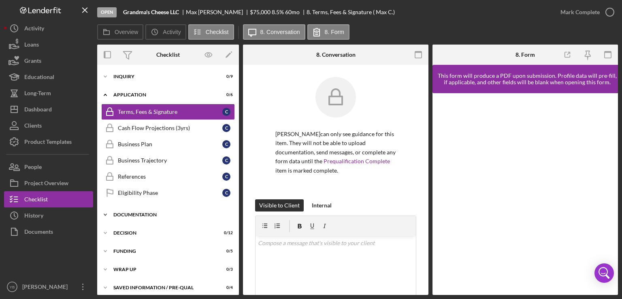
click at [139, 216] on div "Icon/Expander Documentation 0 / 20" at bounding box center [168, 215] width 142 height 16
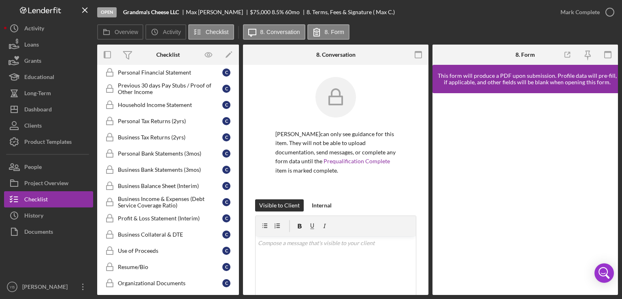
scroll to position [162, 0]
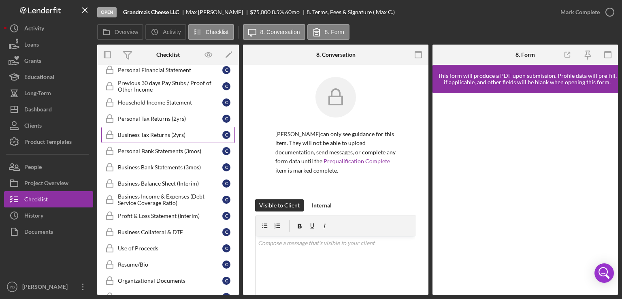
click at [157, 137] on link "Business Tax Returns (2yrs) Business Tax Returns (2yrs) C" at bounding box center [168, 135] width 134 height 16
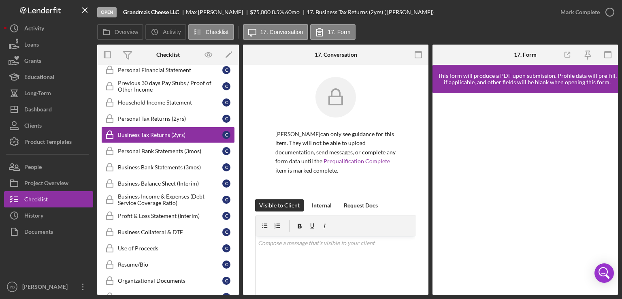
click at [416, 122] on div "[PERSON_NAME] can only see guidance for this item. They will not be able to upl…" at bounding box center [336, 251] width 186 height 372
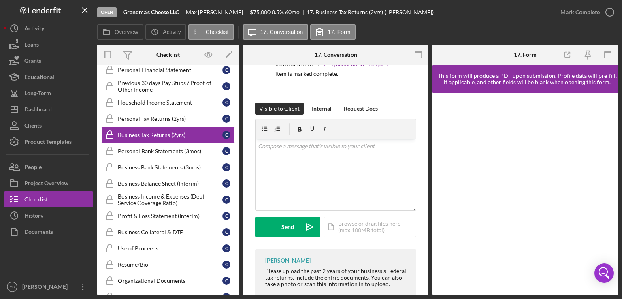
scroll to position [141, 0]
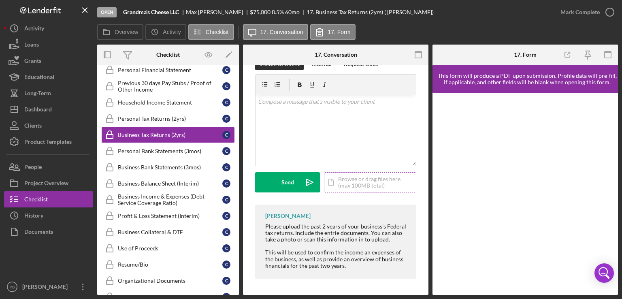
click at [352, 183] on div "Icon/Document Browse or drag files here (max 100MB total) Tap to choose files o…" at bounding box center [370, 182] width 92 height 20
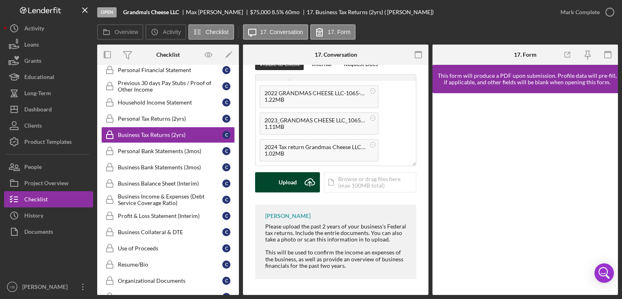
click at [282, 188] on div "Upload" at bounding box center [288, 182] width 18 height 20
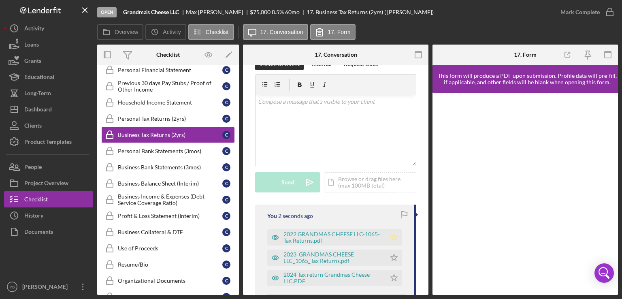
click at [387, 236] on icon "Icon/Star" at bounding box center [394, 237] width 16 height 16
click at [394, 258] on polygon "button" at bounding box center [394, 257] width 7 height 6
click at [393, 279] on polygon "button" at bounding box center [394, 277] width 7 height 6
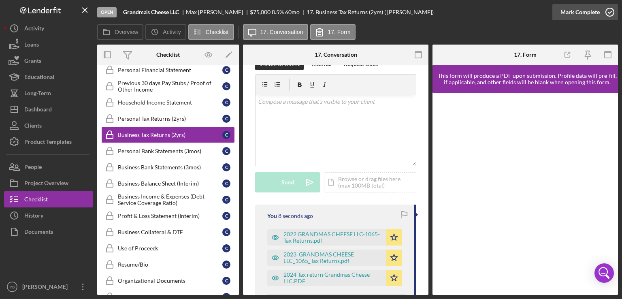
click at [588, 13] on div "Mark Complete" at bounding box center [580, 12] width 39 height 16
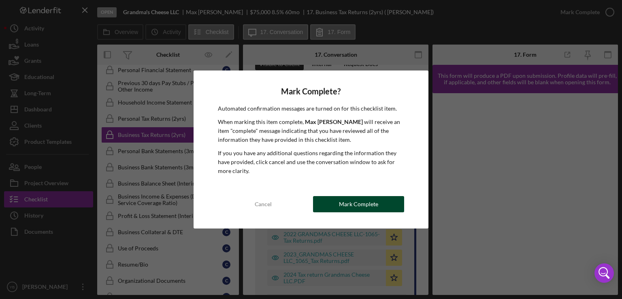
click at [392, 205] on button "Mark Complete" at bounding box center [358, 204] width 91 height 16
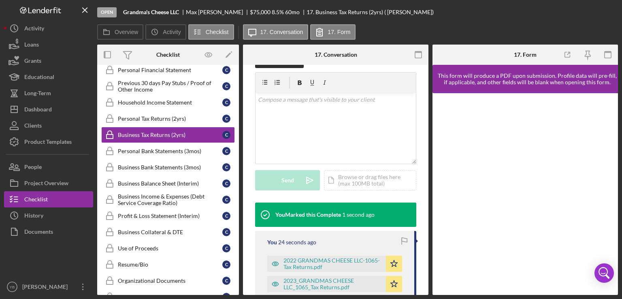
scroll to position [139, 0]
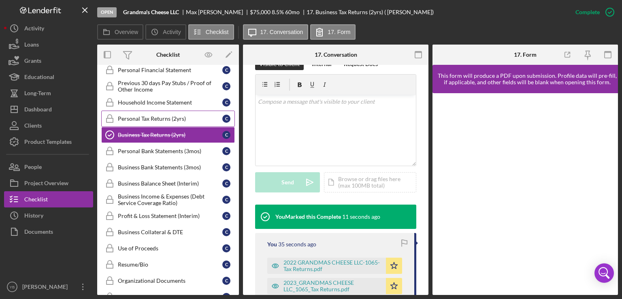
click at [175, 117] on div "Personal Tax Returns (2yrs)" at bounding box center [170, 118] width 105 height 6
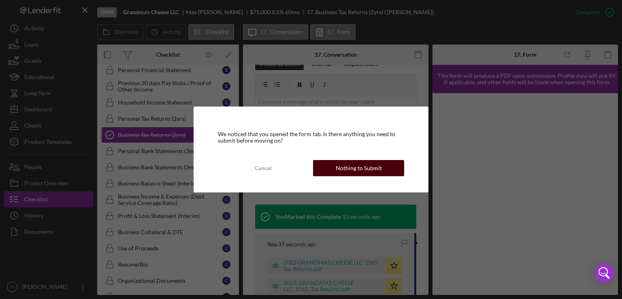
click at [350, 171] on div "Nothing to Submit" at bounding box center [359, 168] width 46 height 16
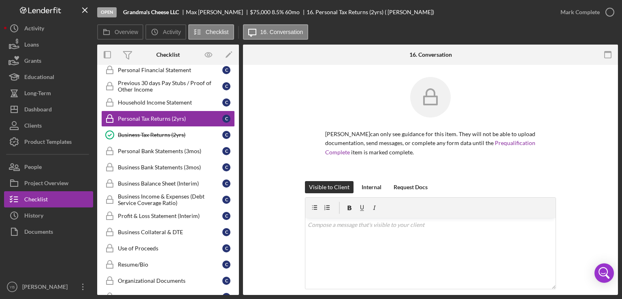
click at [595, 90] on div "[PERSON_NAME] can only see guidance for this item. They will not be able to upl…" at bounding box center [430, 129] width 351 height 104
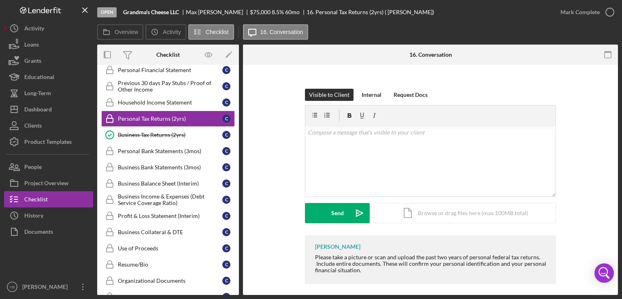
scroll to position [97, 0]
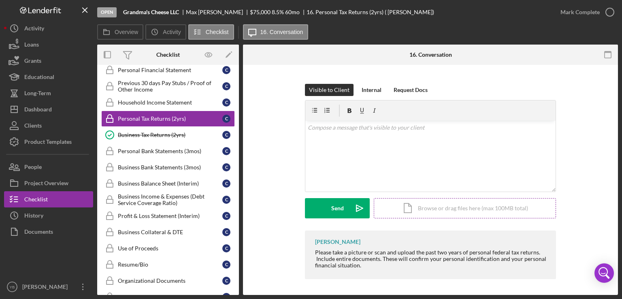
click at [468, 211] on div "Icon/Document Browse or drag files here (max 100MB total) Tap to choose files o…" at bounding box center [465, 208] width 182 height 20
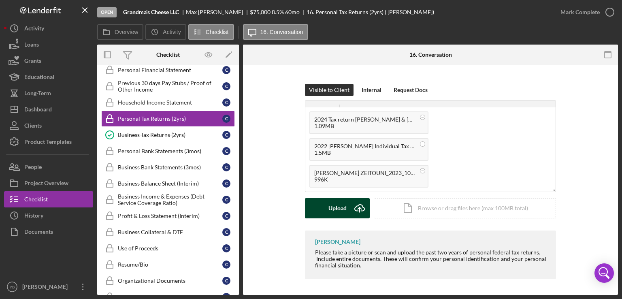
click at [335, 211] on div "Upload" at bounding box center [338, 208] width 18 height 20
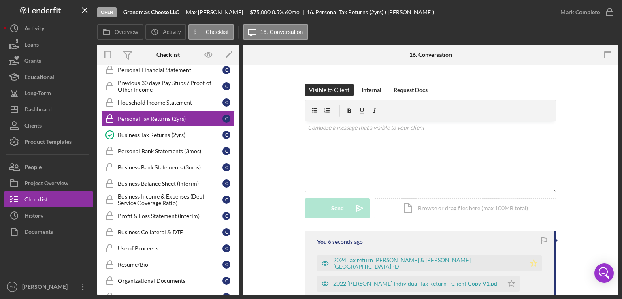
click at [526, 261] on icon "Icon/Star" at bounding box center [534, 263] width 16 height 16
click at [504, 282] on icon "Icon/Star" at bounding box center [512, 283] width 16 height 16
click at [572, 214] on div "Visible to Client Internal Request Docs v Color teal Color pink Remove color Ad…" at bounding box center [430, 157] width 351 height 147
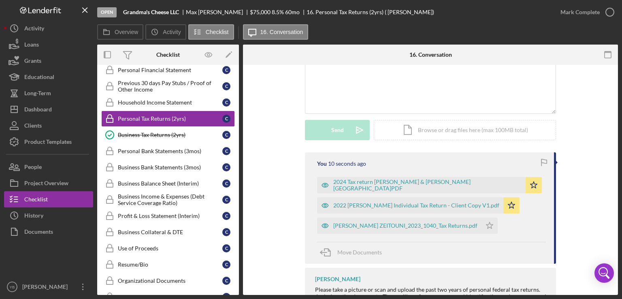
scroll to position [178, 0]
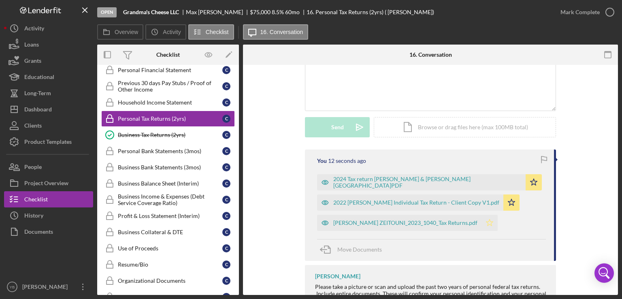
click at [482, 222] on icon "Icon/Star" at bounding box center [490, 223] width 16 height 16
click at [595, 17] on div "Mark Complete" at bounding box center [580, 12] width 39 height 16
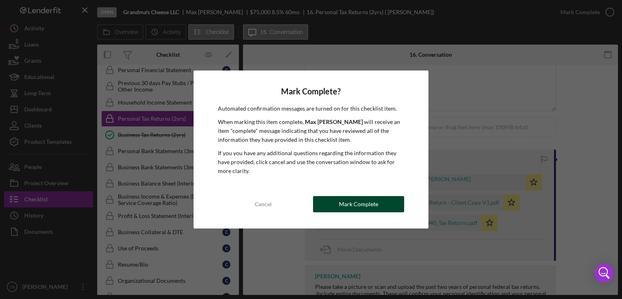
click at [379, 198] on button "Mark Complete" at bounding box center [358, 204] width 91 height 16
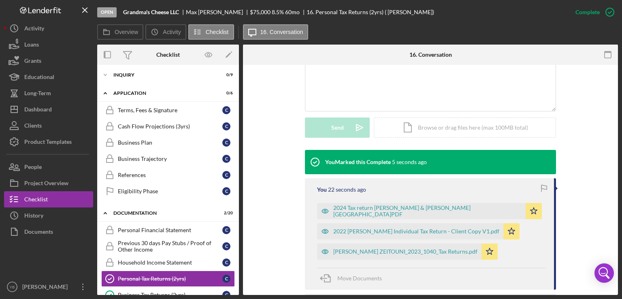
scroll to position [0, 0]
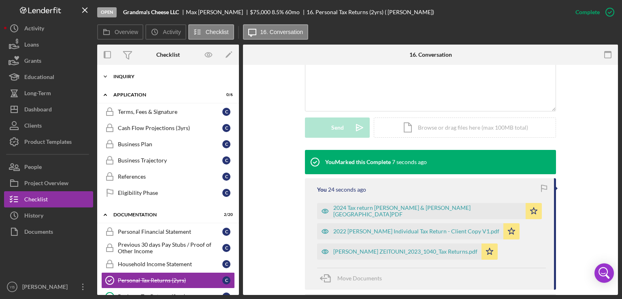
click at [127, 81] on div "Icon/Expander Inquiry 0 / 9" at bounding box center [168, 76] width 142 height 16
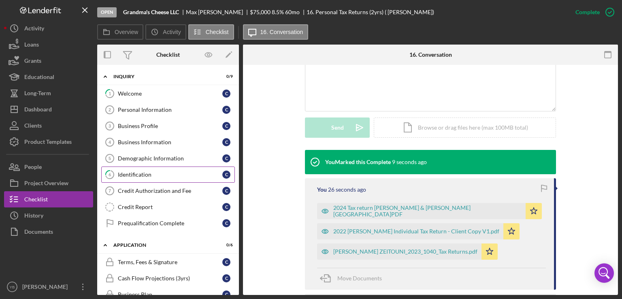
click at [134, 173] on div "Identification" at bounding box center [170, 174] width 105 height 6
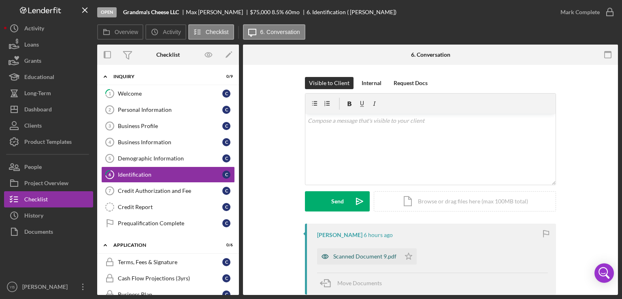
click at [380, 259] on div "Scanned Document 9.pdf" at bounding box center [364, 256] width 63 height 6
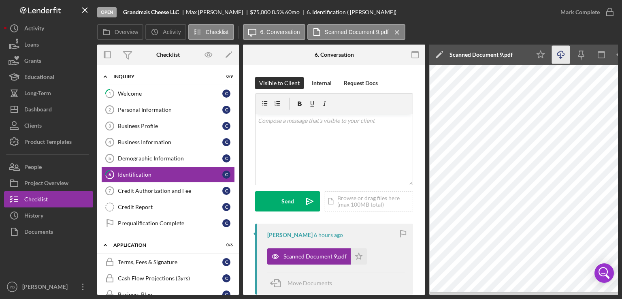
click at [561, 55] on icon "Icon/Download" at bounding box center [561, 55] width 18 height 18
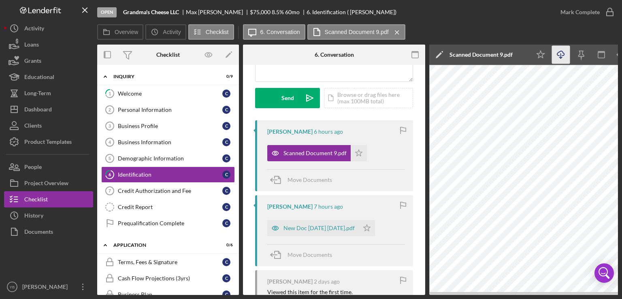
scroll to position [112, 0]
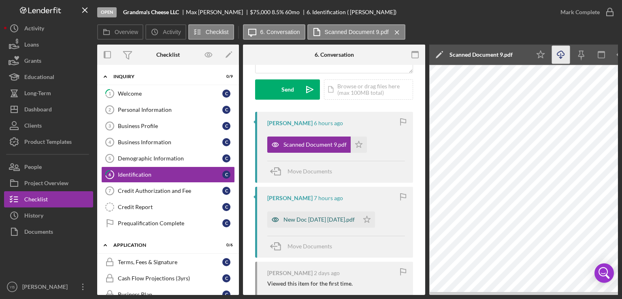
click at [336, 220] on div "New Doc [DATE] [DATE].pdf" at bounding box center [319, 219] width 71 height 6
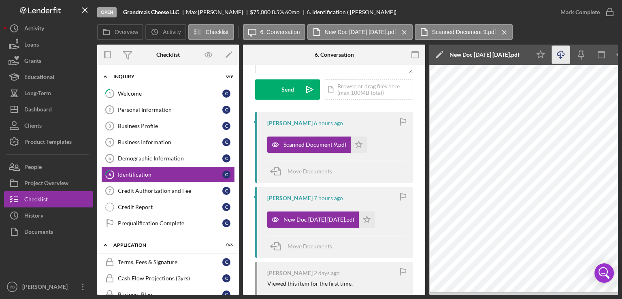
click at [559, 56] on icon "Icon/Download" at bounding box center [561, 55] width 18 height 18
click at [358, 146] on polygon "button" at bounding box center [359, 144] width 7 height 6
click at [375, 222] on icon "Icon/Star" at bounding box center [367, 219] width 16 height 16
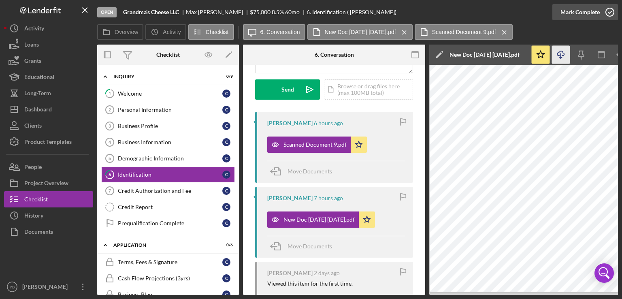
click at [585, 13] on div "Mark Complete" at bounding box center [580, 12] width 39 height 16
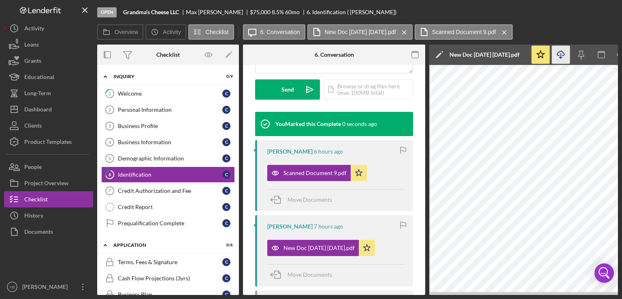
scroll to position [232, 0]
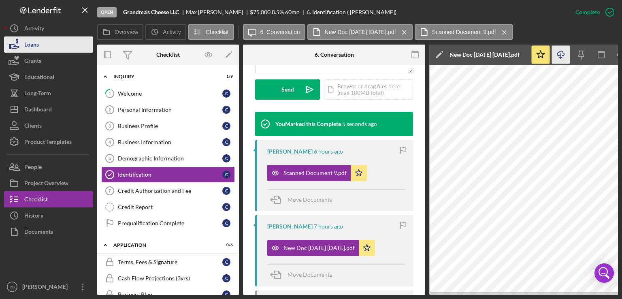
click at [52, 47] on button "Loans" at bounding box center [48, 44] width 89 height 16
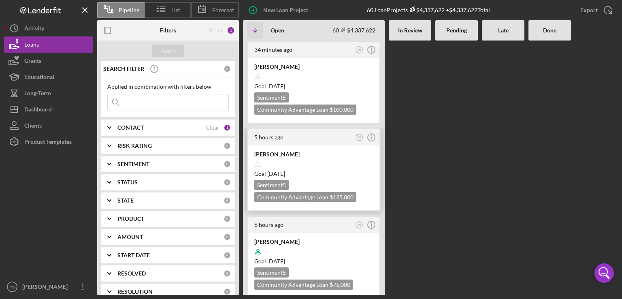
click at [321, 159] on div at bounding box center [313, 163] width 119 height 15
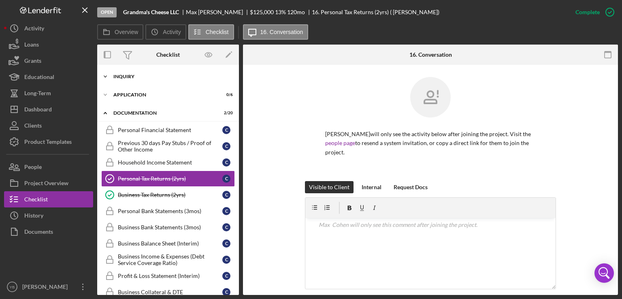
click at [134, 77] on div "Inquiry" at bounding box center [170, 76] width 115 height 5
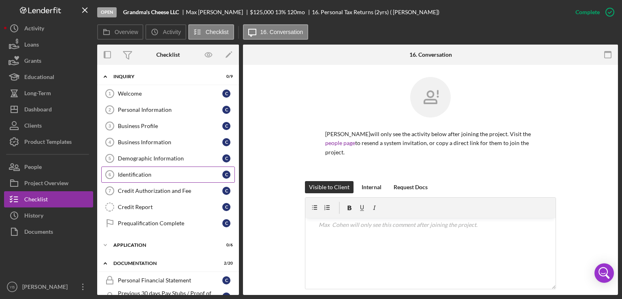
click at [142, 173] on div "Identification" at bounding box center [170, 174] width 105 height 6
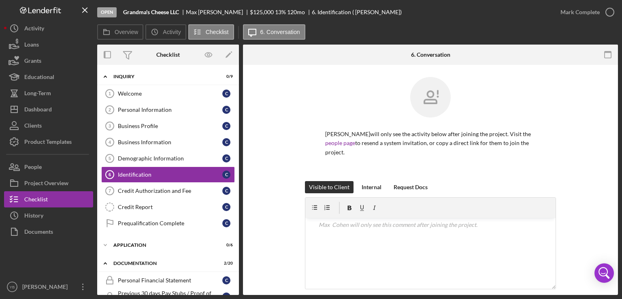
click at [591, 151] on div "[PERSON_NAME] will only see the activity below after joining the project. Visit…" at bounding box center [430, 129] width 351 height 104
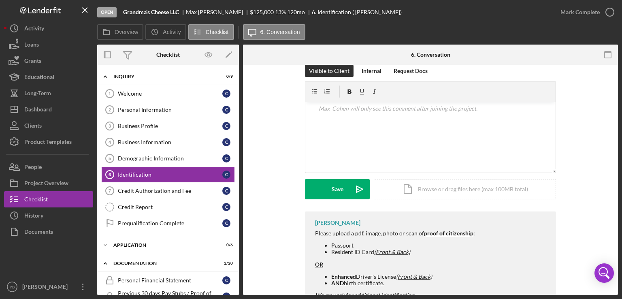
scroll to position [130, 0]
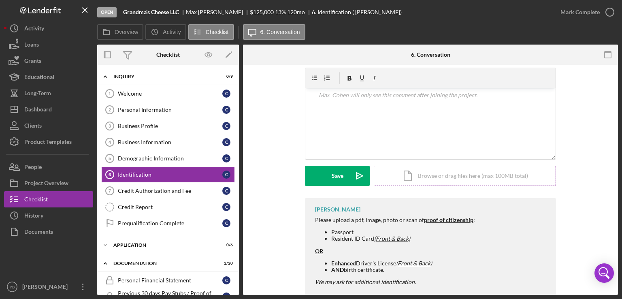
click at [450, 171] on div "Icon/Document Browse or drag files here (max 100MB total) Tap to choose files o…" at bounding box center [465, 176] width 182 height 20
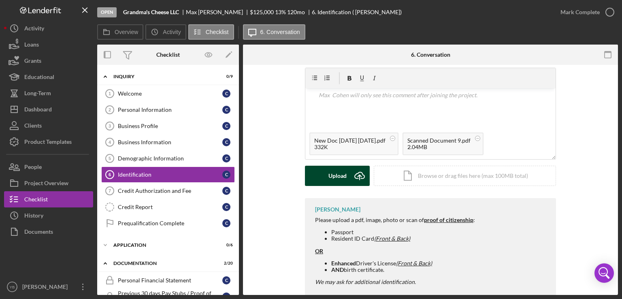
click at [324, 172] on button "Upload Icon/Upload" at bounding box center [337, 176] width 65 height 20
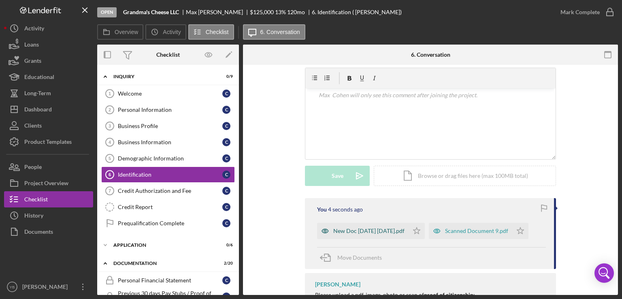
click at [359, 228] on div "New Doc [DATE] [DATE].pdf" at bounding box center [368, 231] width 71 height 6
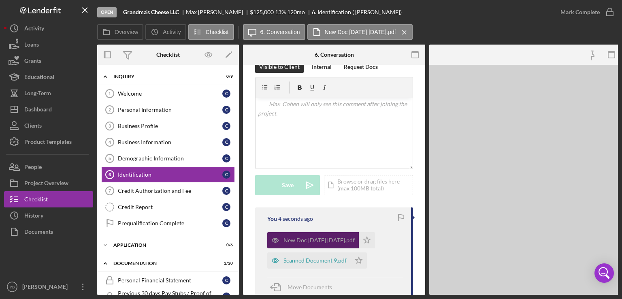
scroll to position [147, 0]
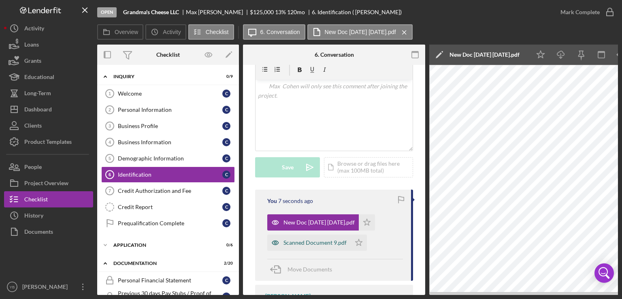
click at [318, 242] on div "Scanned Document 9.pdf" at bounding box center [315, 242] width 63 height 6
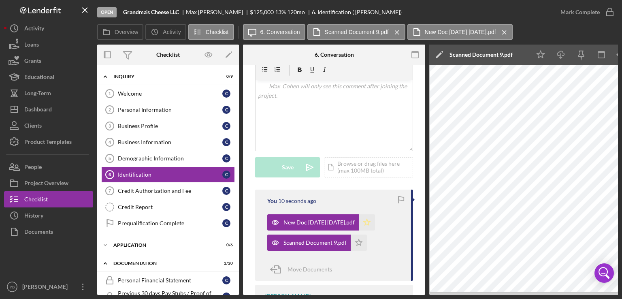
click at [375, 222] on icon "Icon/Star" at bounding box center [367, 222] width 16 height 16
click at [356, 243] on polygon "button" at bounding box center [359, 242] width 7 height 6
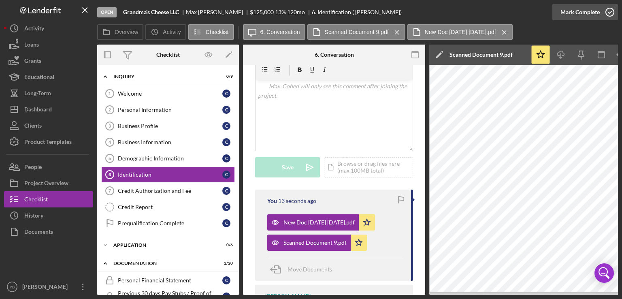
click at [593, 18] on div "Mark Complete" at bounding box center [580, 12] width 39 height 16
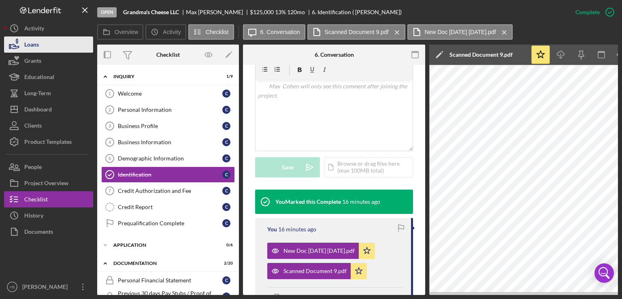
click at [41, 43] on button "Loans" at bounding box center [48, 44] width 89 height 16
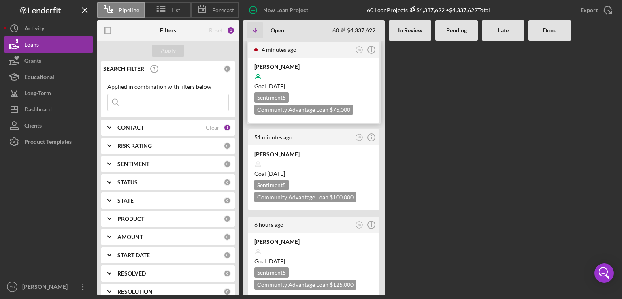
click at [335, 85] on div "Goal [DATE]" at bounding box center [313, 86] width 119 height 8
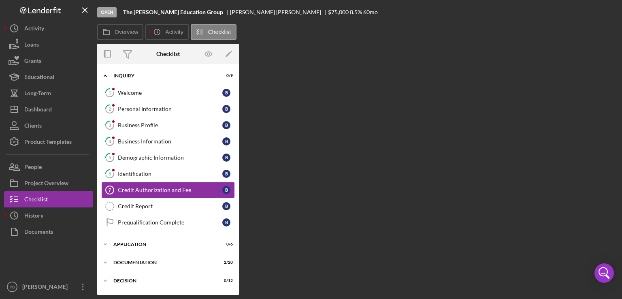
scroll to position [9, 0]
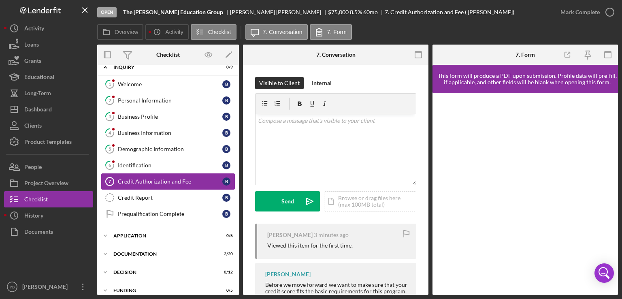
click at [161, 181] on div "Credit Authorization and Fee" at bounding box center [170, 181] width 105 height 6
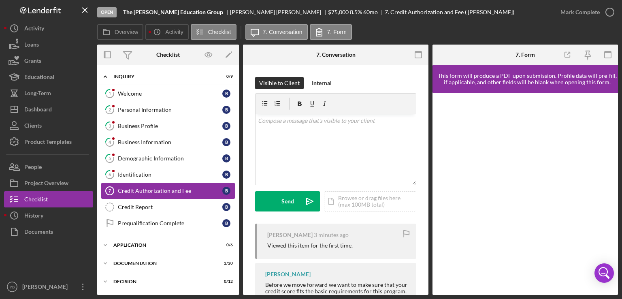
scroll to position [10, 0]
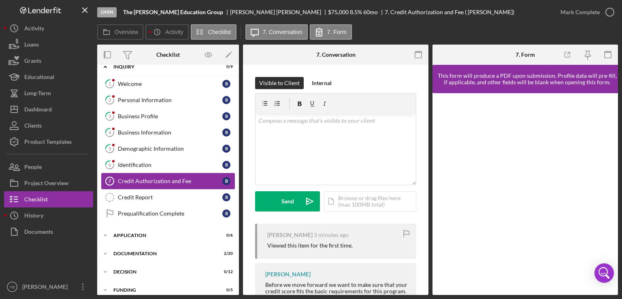
click at [154, 178] on div "Credit Authorization and Fee" at bounding box center [170, 181] width 105 height 6
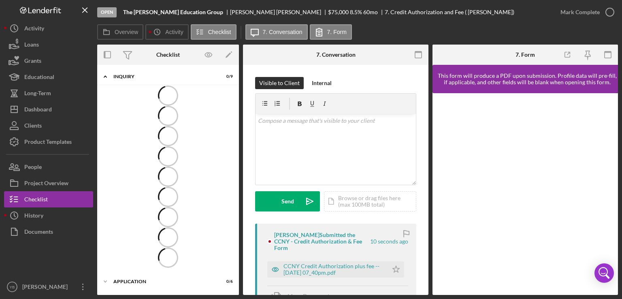
scroll to position [10, 0]
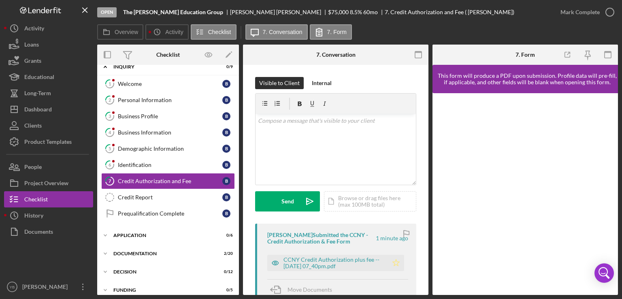
click at [394, 263] on icon "Icon/Star" at bounding box center [396, 263] width 16 height 16
click at [147, 165] on div "Identification" at bounding box center [170, 165] width 105 height 6
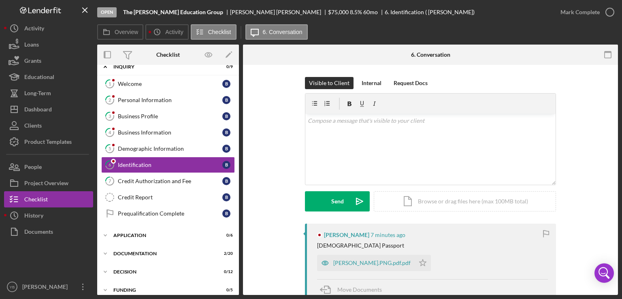
click at [577, 172] on div "Visible to Client Internal Request Docs v Color teal Color pink Remove color Ad…" at bounding box center [430, 150] width 351 height 147
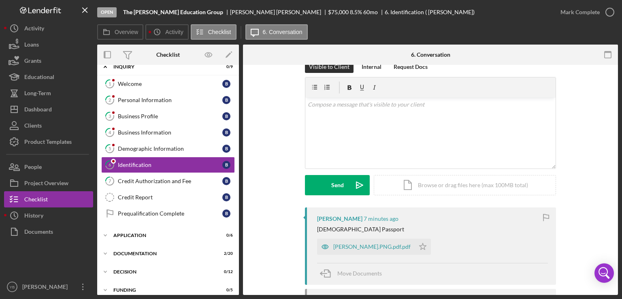
scroll to position [65, 0]
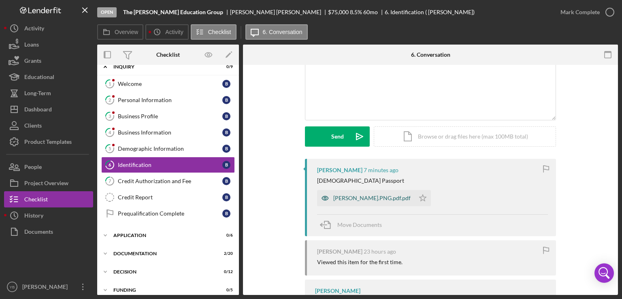
click at [373, 195] on div "Bertrand Passport.PNG.pdf.pdf" at bounding box center [371, 198] width 77 height 6
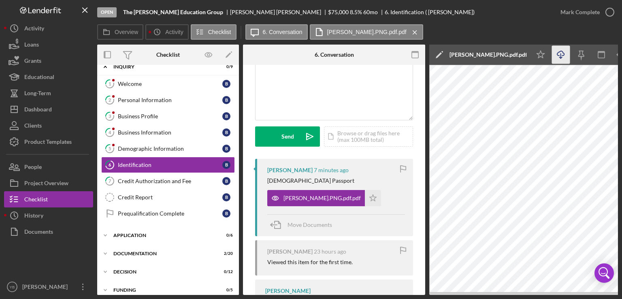
click at [561, 54] on icon "Icon/Download" at bounding box center [561, 55] width 18 height 18
click at [39, 46] on div "Loans" at bounding box center [31, 45] width 15 height 18
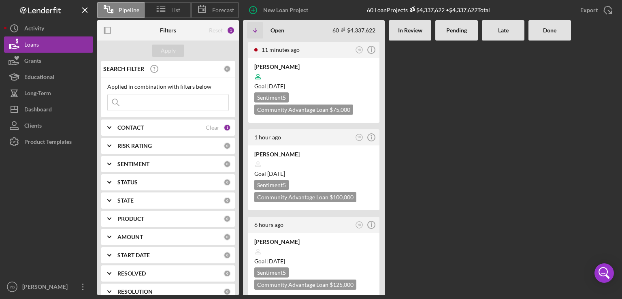
click at [147, 128] on div "CONTACT" at bounding box center [161, 127] width 88 height 6
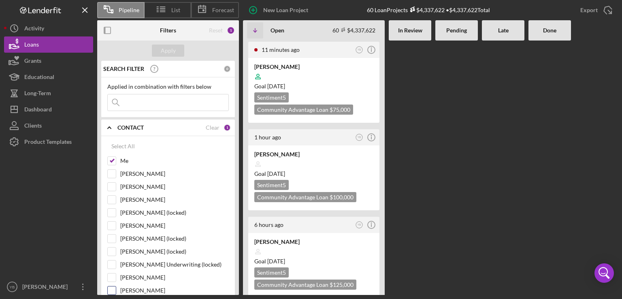
click at [113, 286] on input "[PERSON_NAME]" at bounding box center [112, 290] width 8 height 8
checkbox input "true"
click at [136, 101] on input at bounding box center [168, 102] width 121 height 16
type input "a"
type input "cars"
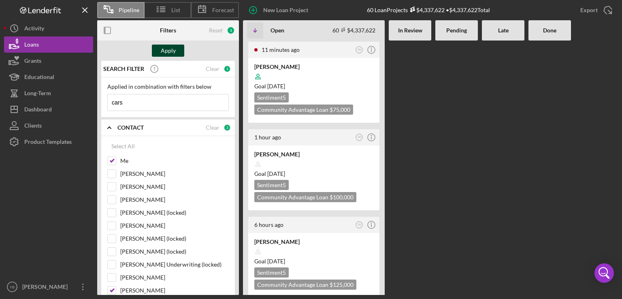
click at [165, 47] on div "Apply" at bounding box center [168, 51] width 15 height 12
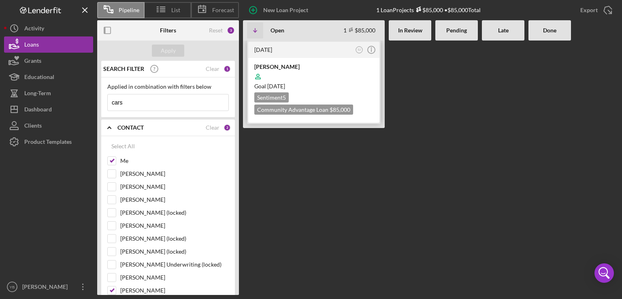
click at [307, 77] on div at bounding box center [313, 76] width 119 height 15
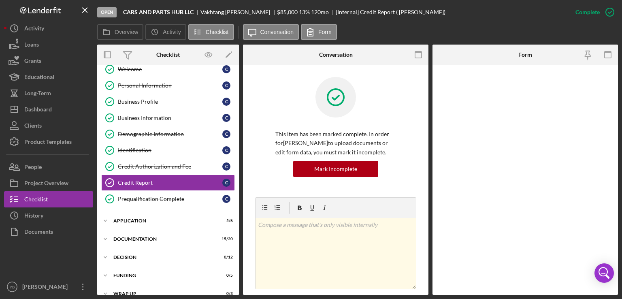
scroll to position [26, 0]
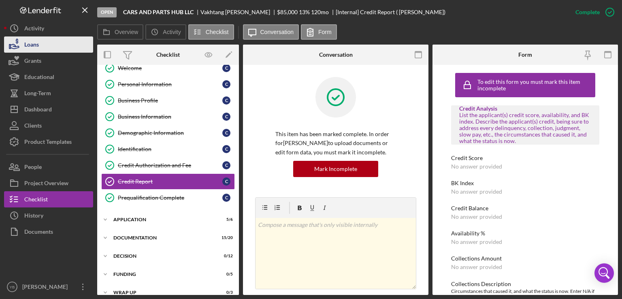
click at [57, 46] on button "Loans" at bounding box center [48, 44] width 89 height 16
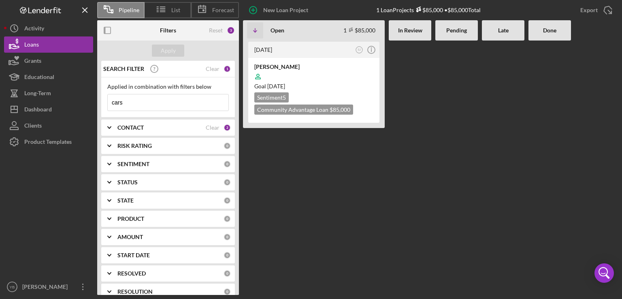
click at [125, 101] on input "cars" at bounding box center [168, 102] width 121 height 16
type input "c"
click at [169, 50] on div "Apply" at bounding box center [168, 51] width 15 height 12
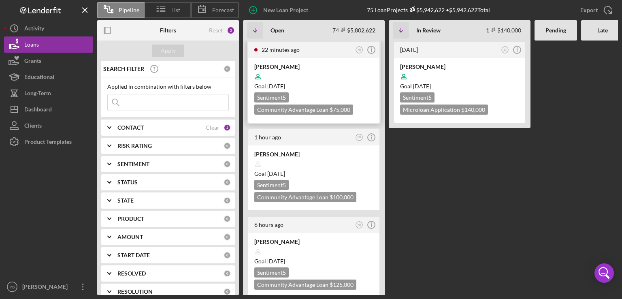
click at [332, 83] on div "Goal [DATE]" at bounding box center [313, 86] width 119 height 8
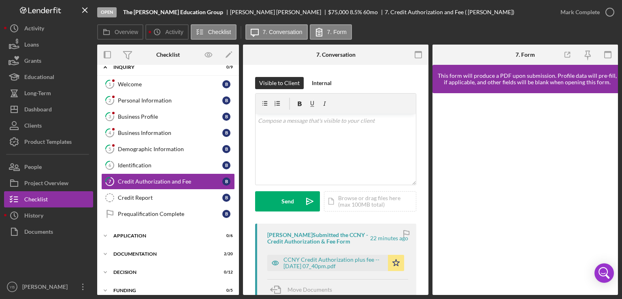
scroll to position [52, 0]
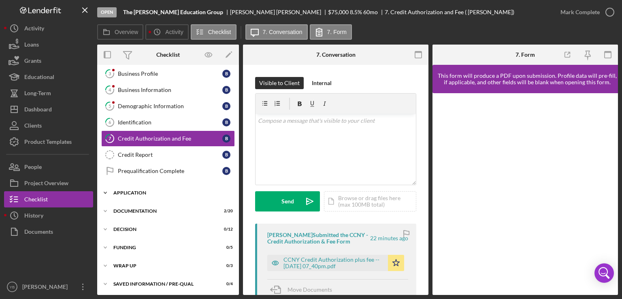
click at [142, 187] on div "Icon/Expander Application 0 / 6" at bounding box center [168, 193] width 142 height 16
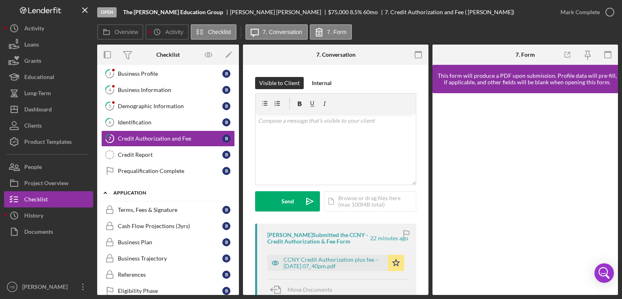
click at [138, 190] on div "Application" at bounding box center [170, 192] width 115 height 5
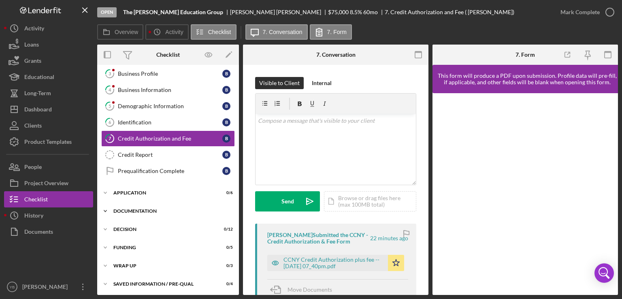
click at [136, 205] on div "Icon/Expander Documentation 2 / 20" at bounding box center [168, 211] width 142 height 16
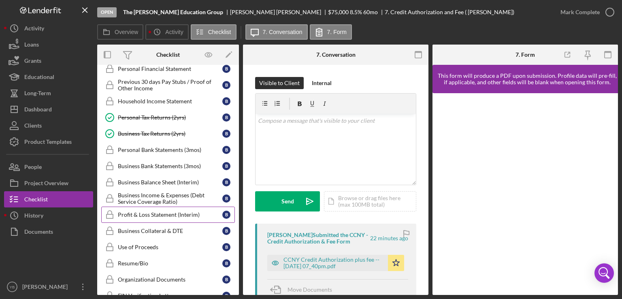
scroll to position [213, 0]
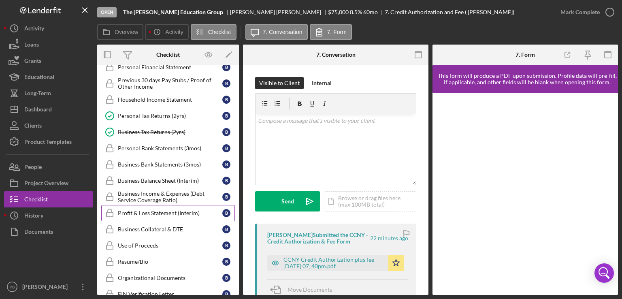
click at [173, 212] on div "Profit & Loss Statement (Interim)" at bounding box center [170, 213] width 105 height 6
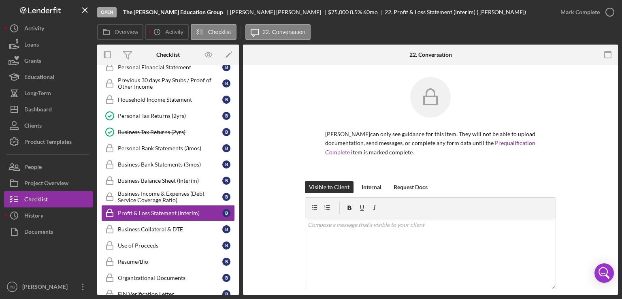
click at [556, 127] on div "[PERSON_NAME] can only see guidance for this item. They will not be able to upl…" at bounding box center [430, 129] width 351 height 104
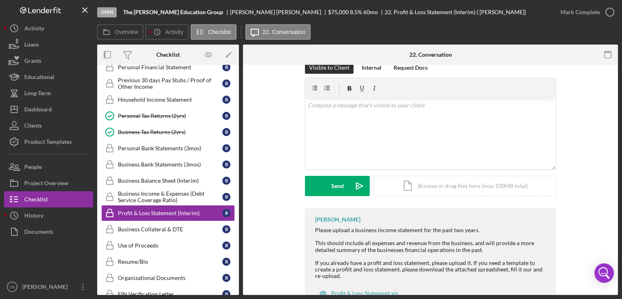
scroll to position [150, 0]
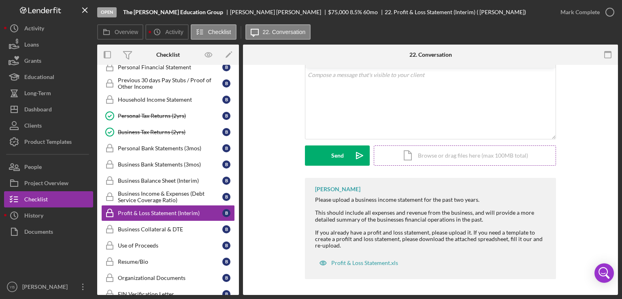
click at [490, 158] on div "Icon/Document Browse or drag files here (max 100MB total) Tap to choose files o…" at bounding box center [465, 155] width 182 height 20
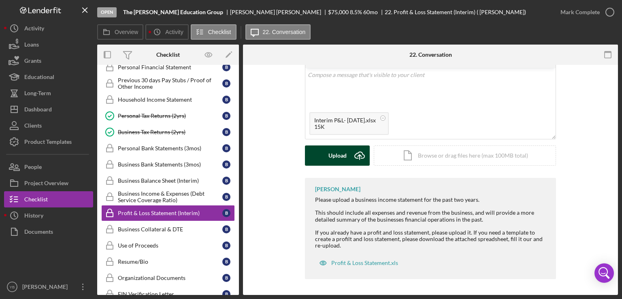
click at [329, 159] on div "Upload" at bounding box center [338, 155] width 18 height 20
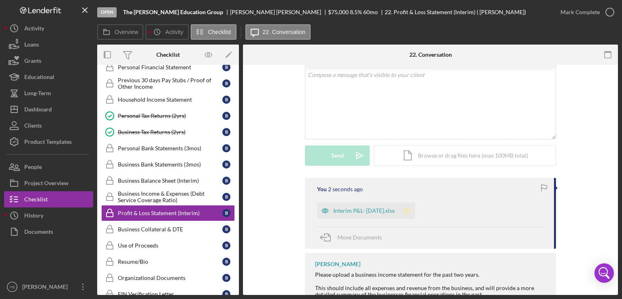
click at [411, 209] on polygon "button" at bounding box center [407, 210] width 7 height 6
click at [581, 14] on div "Mark Complete" at bounding box center [580, 12] width 39 height 16
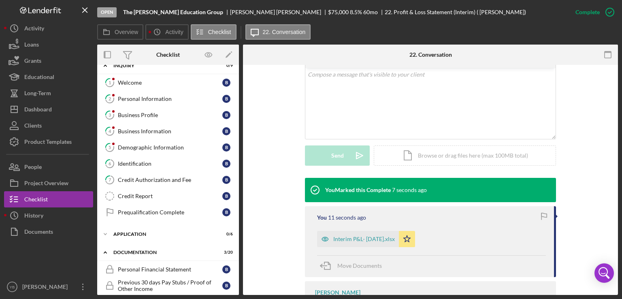
scroll to position [0, 0]
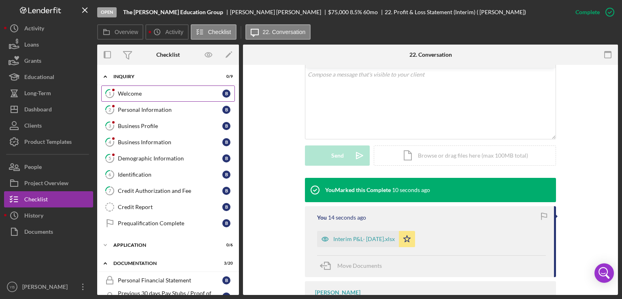
click at [164, 98] on link "1 Welcome B" at bounding box center [168, 93] width 134 height 16
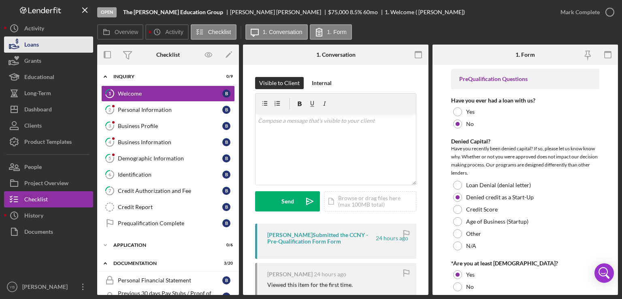
click at [55, 50] on button "Loans" at bounding box center [48, 44] width 89 height 16
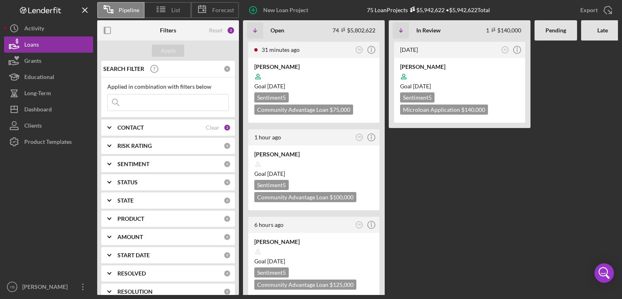
click at [128, 128] on b "CONTACT" at bounding box center [130, 127] width 26 height 6
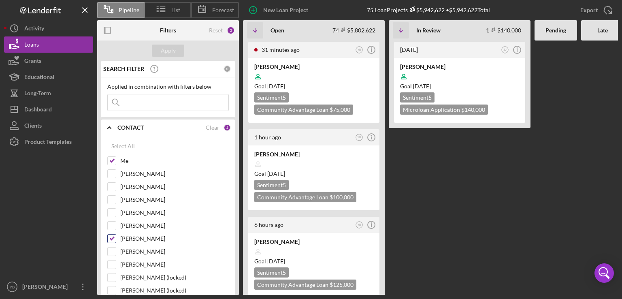
click at [111, 236] on input "[PERSON_NAME]" at bounding box center [112, 239] width 8 height 8
checkbox input "false"
click at [175, 46] on div "Apply" at bounding box center [168, 51] width 15 height 12
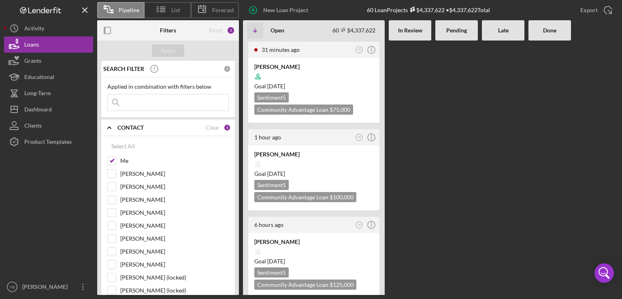
click at [518, 181] on div at bounding box center [503, 168] width 43 height 254
click at [533, 180] on div at bounding box center [550, 168] width 43 height 254
click at [450, 178] on div at bounding box center [456, 168] width 43 height 254
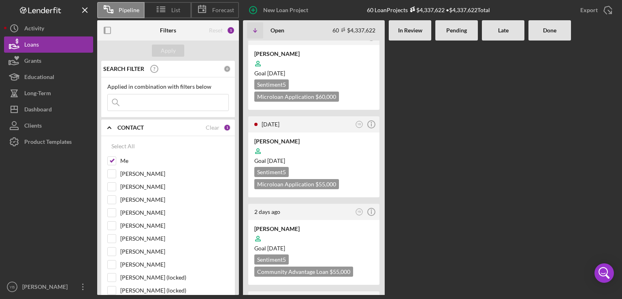
scroll to position [389, 0]
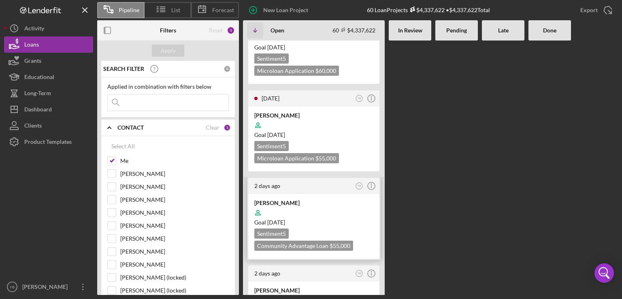
click at [340, 188] on div "2 days ago YB Icon/Info" at bounding box center [313, 186] width 131 height 16
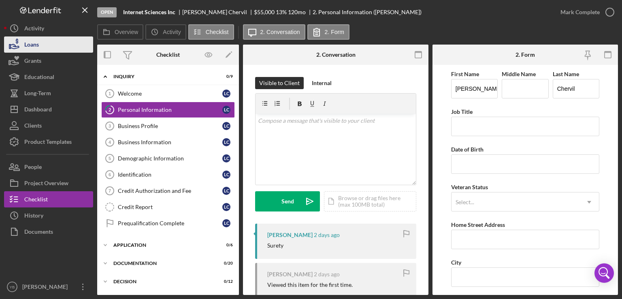
click at [41, 40] on button "Loans" at bounding box center [48, 44] width 89 height 16
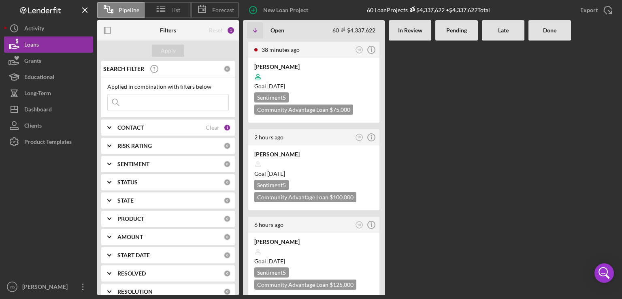
click at [548, 140] on div at bounding box center [550, 168] width 43 height 254
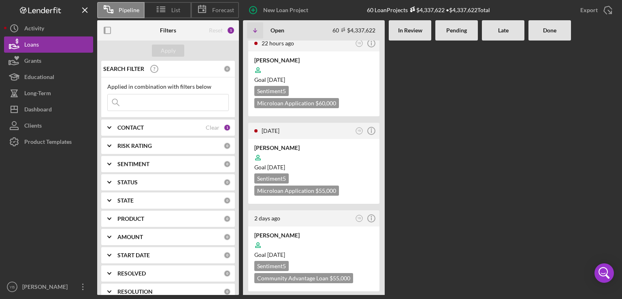
scroll to position [373, 0]
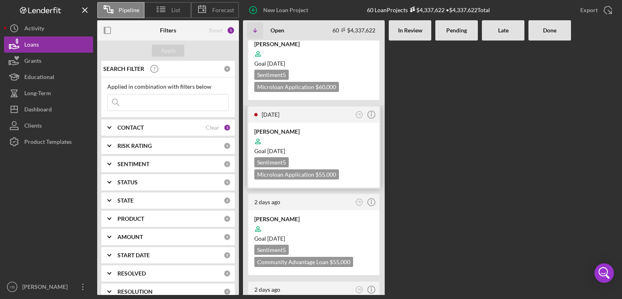
click at [334, 152] on div "Goal 1 month from now" at bounding box center [313, 151] width 119 height 8
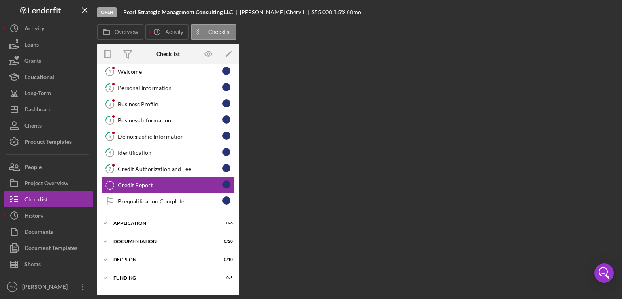
scroll to position [26, 0]
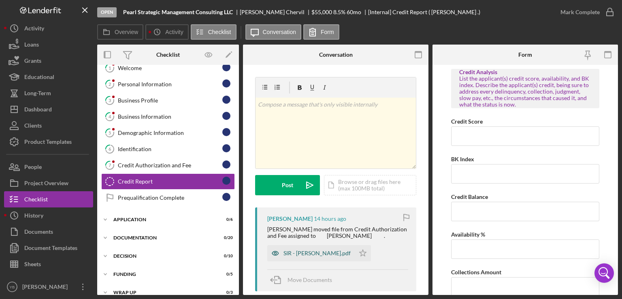
click at [309, 254] on div "SIR - Chervil Lynda.pdf" at bounding box center [317, 253] width 67 height 6
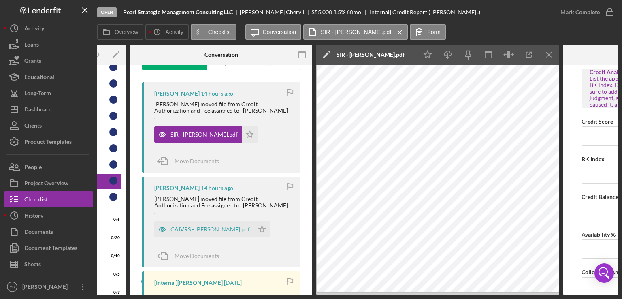
scroll to position [126, 0]
click at [254, 221] on icon "Icon/Star" at bounding box center [262, 229] width 16 height 16
click at [241, 296] on icon "Icon/Star" at bounding box center [249, 304] width 16 height 16
click at [242, 128] on icon "Icon/Star" at bounding box center [250, 134] width 16 height 16
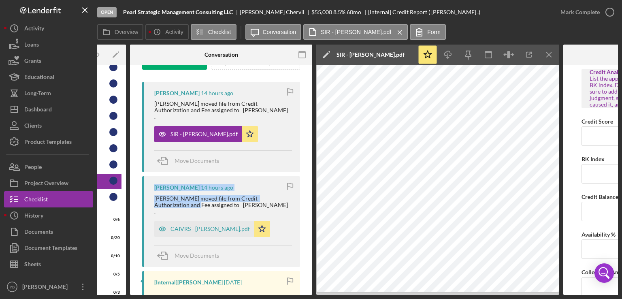
drag, startPoint x: 313, startPoint y: 190, endPoint x: 312, endPoint y: 141, distance: 49.0
click at [312, 141] on div "Overview Internal Workflow Stage Open Icon/Dropdown Arrow Archive (can unarchiv…" at bounding box center [357, 170] width 521 height 250
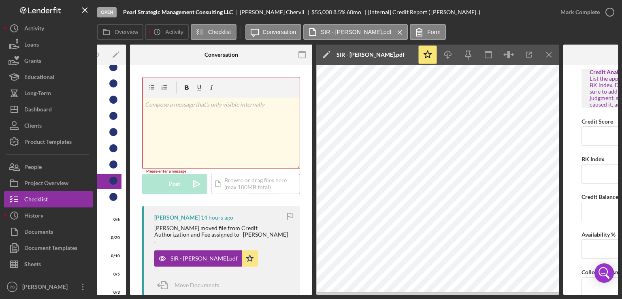
click at [241, 180] on div "Icon/Document Browse or drag files here (max 100MB total) Tap to choose files o…" at bounding box center [255, 184] width 89 height 20
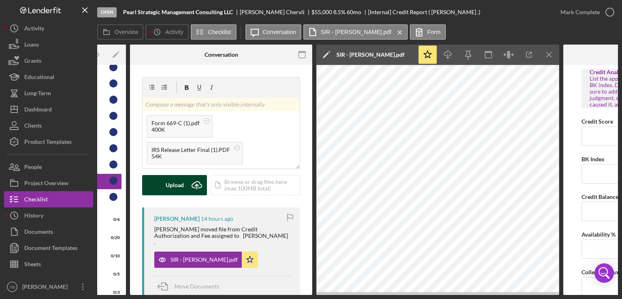
click at [175, 188] on div "Upload" at bounding box center [175, 185] width 18 height 20
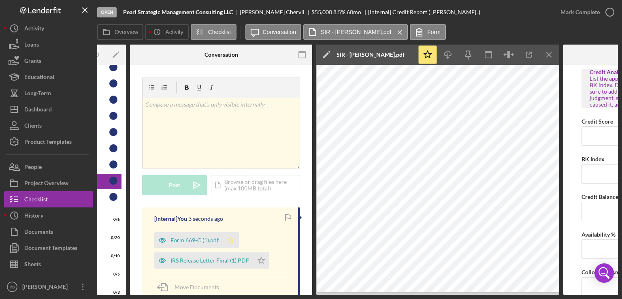
click at [231, 240] on polygon "button" at bounding box center [231, 240] width 7 height 6
click at [266, 261] on icon "Icon/Star" at bounding box center [261, 260] width 16 height 16
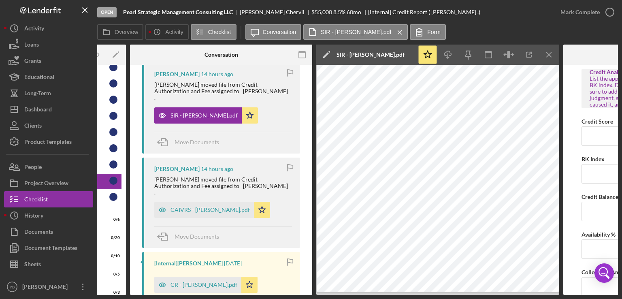
scroll to position [240, 0]
click at [199, 282] on div "CR - Chervil Lynda.pdf" at bounding box center [204, 285] width 67 height 6
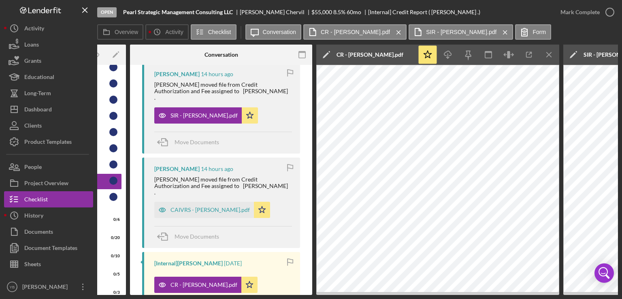
scroll to position [0, 117]
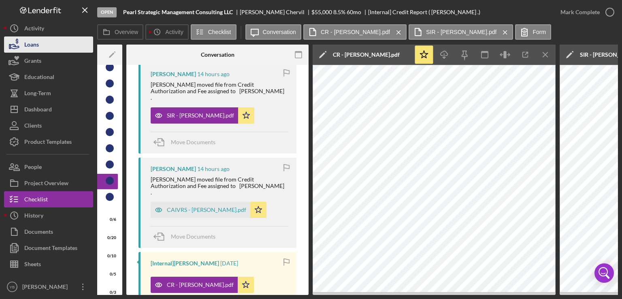
click at [30, 44] on div "Loans" at bounding box center [31, 45] width 15 height 18
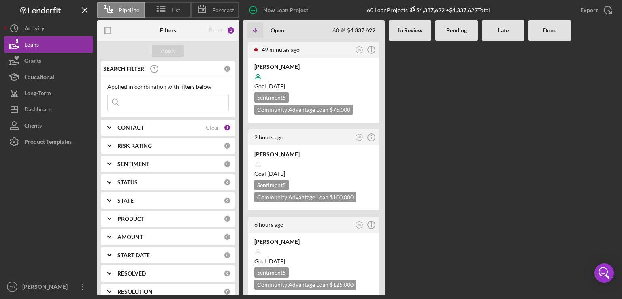
click at [416, 104] on Review at bounding box center [410, 168] width 43 height 254
